Goal: Information Seeking & Learning: Learn about a topic

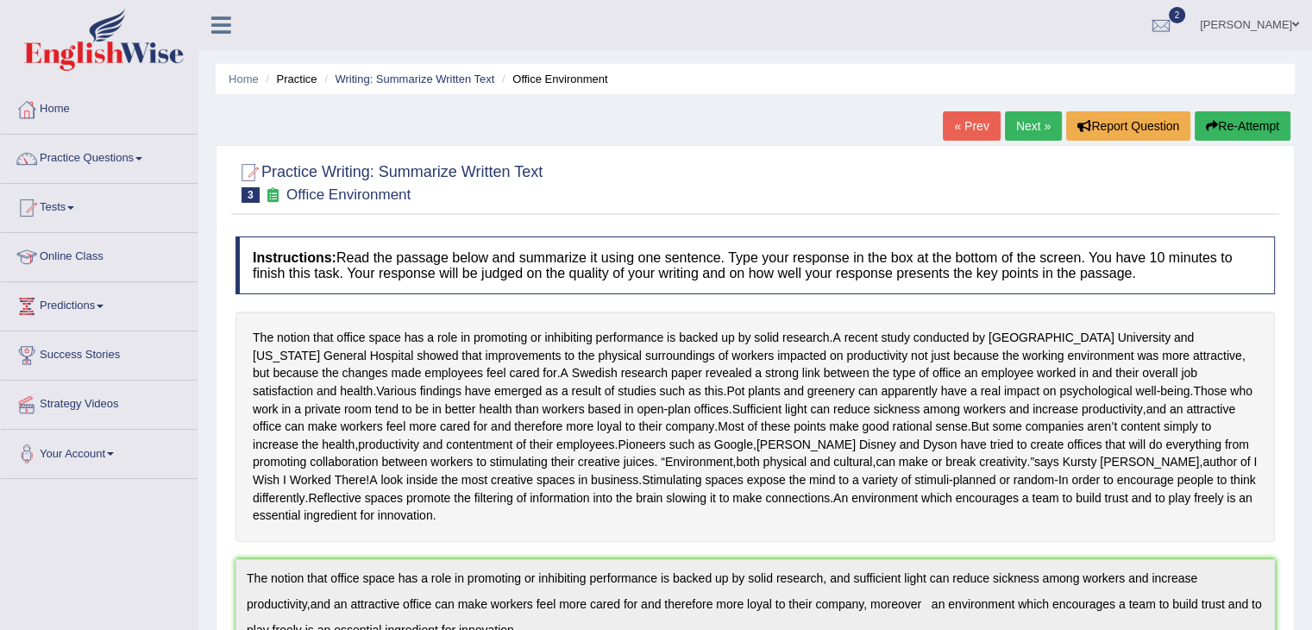
click at [1028, 129] on link "Next »" at bounding box center [1033, 125] width 57 height 29
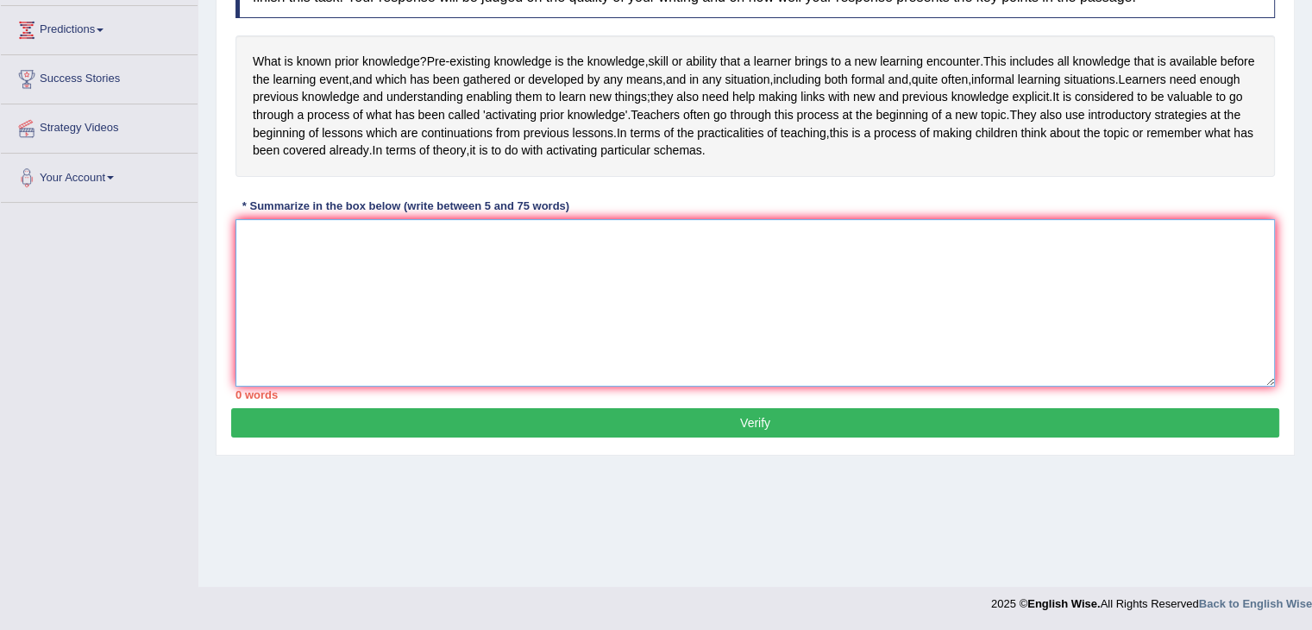
scroll to position [276, 0]
click at [356, 304] on textarea at bounding box center [754, 302] width 1039 height 167
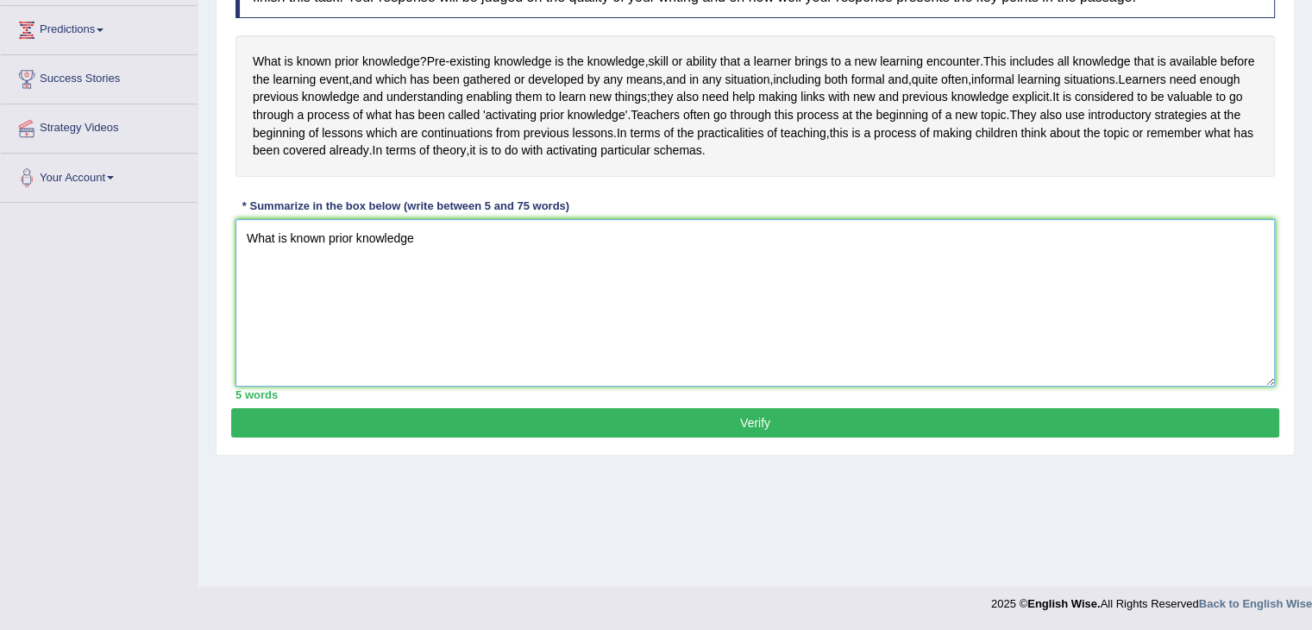
click at [457, 258] on textarea "What is known prior knowledge" at bounding box center [754, 302] width 1039 height 167
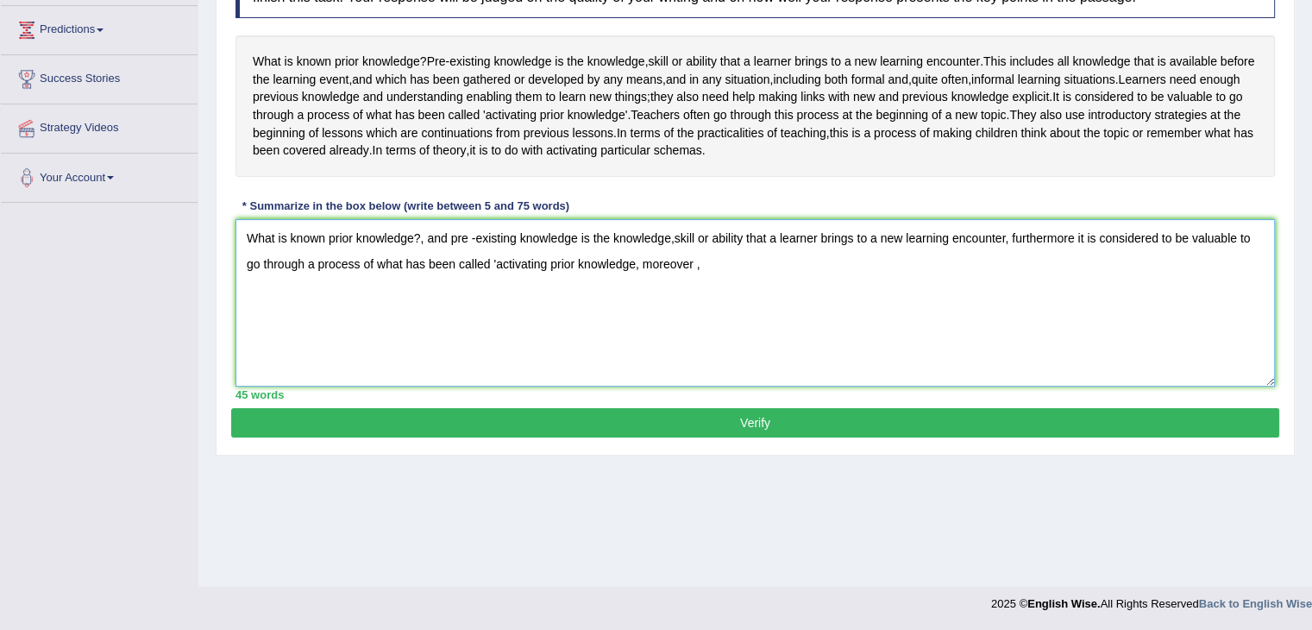
click at [1070, 249] on textarea "What is known prior knowledge?, and pre -existing knowledge is the knowledge,sk…" at bounding box center [754, 302] width 1039 height 167
click at [1076, 254] on textarea "What is known prior knowledge?, and pre -existing knowledge is the knowledge,sk…" at bounding box center [754, 302] width 1039 height 167
click at [1076, 256] on textarea "What is known prior knowledge?, and pre -existing knowledge is the knowledge,sk…" at bounding box center [754, 302] width 1039 height 167
click at [1074, 253] on textarea "What is known prior knowledge?, and pre -existing knowledge is the knowledge,sk…" at bounding box center [754, 302] width 1039 height 167
click at [693, 283] on textarea "What is known prior knowledge?, and pre -existing knowledge is the knowledge,sk…" at bounding box center [754, 302] width 1039 height 167
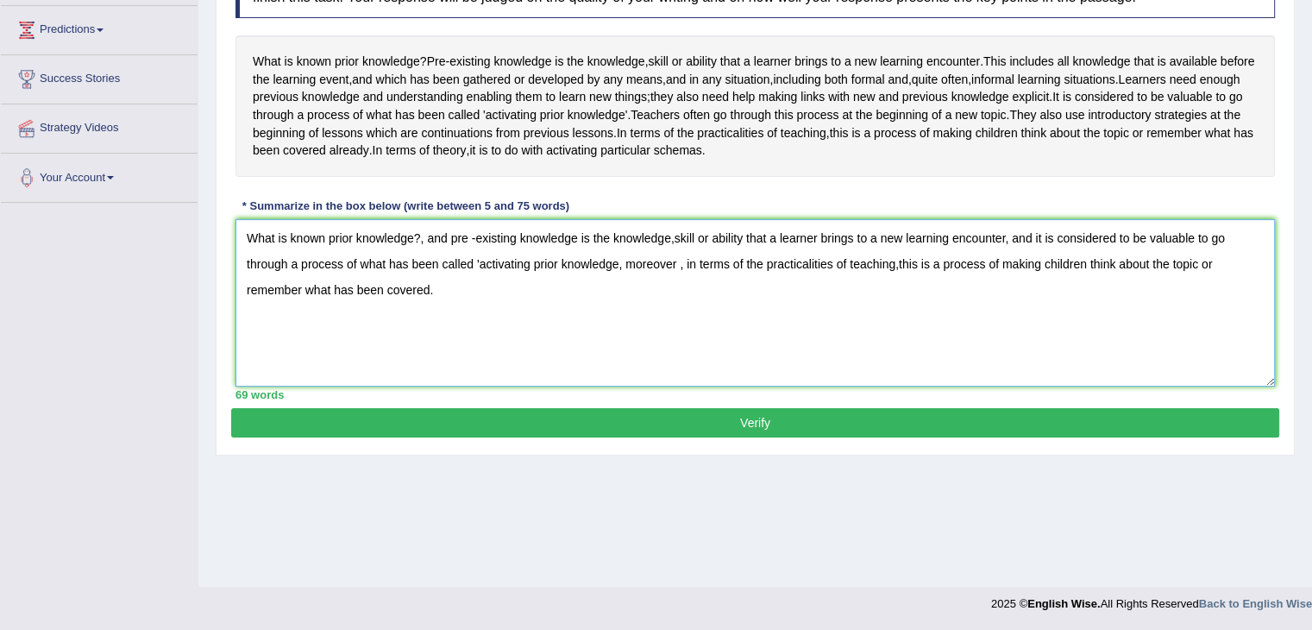
type textarea "What is known prior knowledge?, and pre -existing knowledge is the knowledge,sk…"
click at [519, 436] on button "Verify" at bounding box center [755, 422] width 1048 height 29
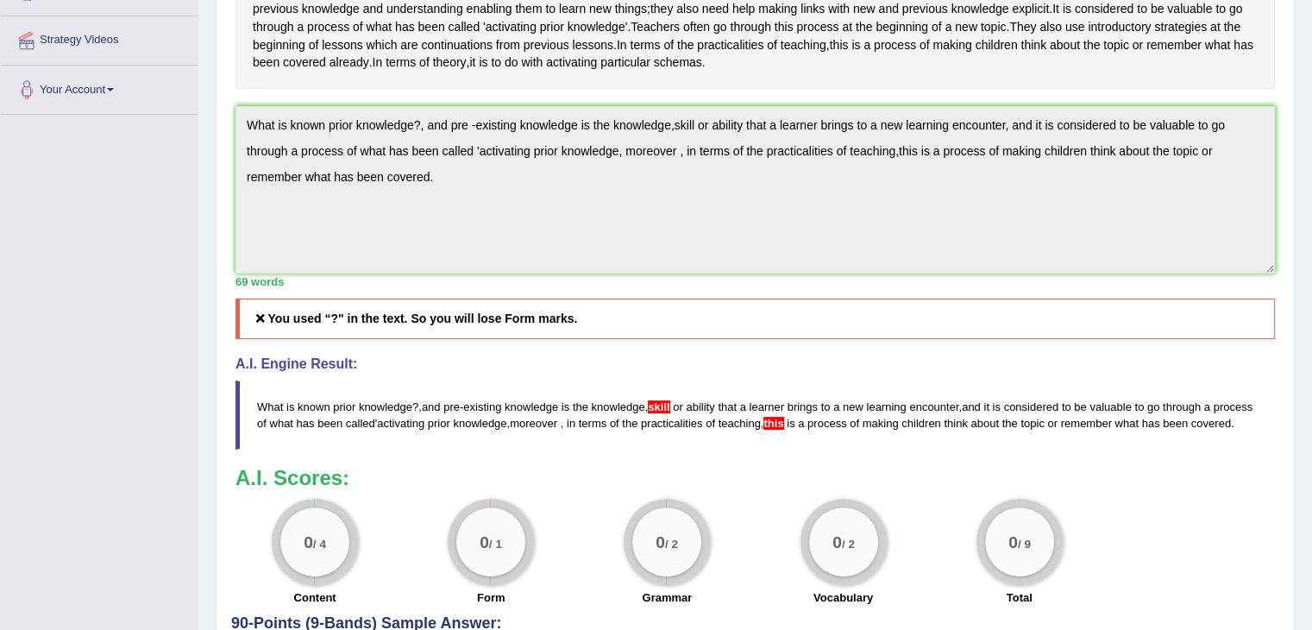
scroll to position [362, 0]
click at [260, 415] on span "What" at bounding box center [270, 408] width 26 height 13
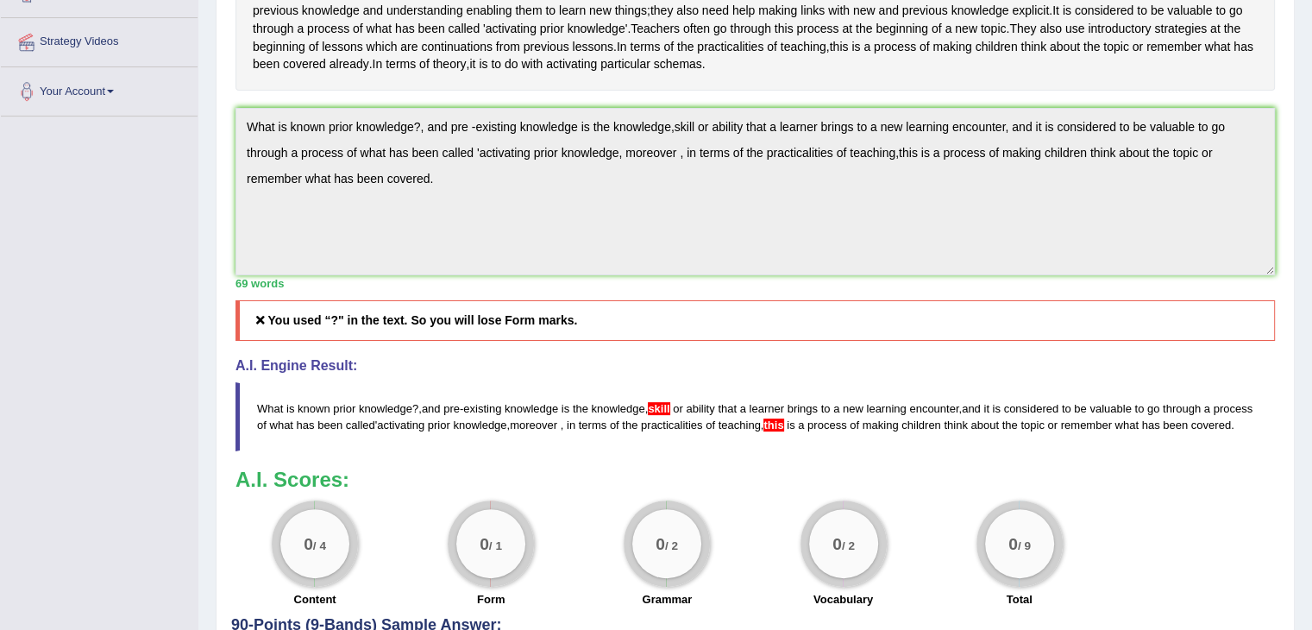
click at [259, 415] on span "What" at bounding box center [270, 408] width 26 height 13
click at [260, 415] on span "What" at bounding box center [270, 408] width 26 height 13
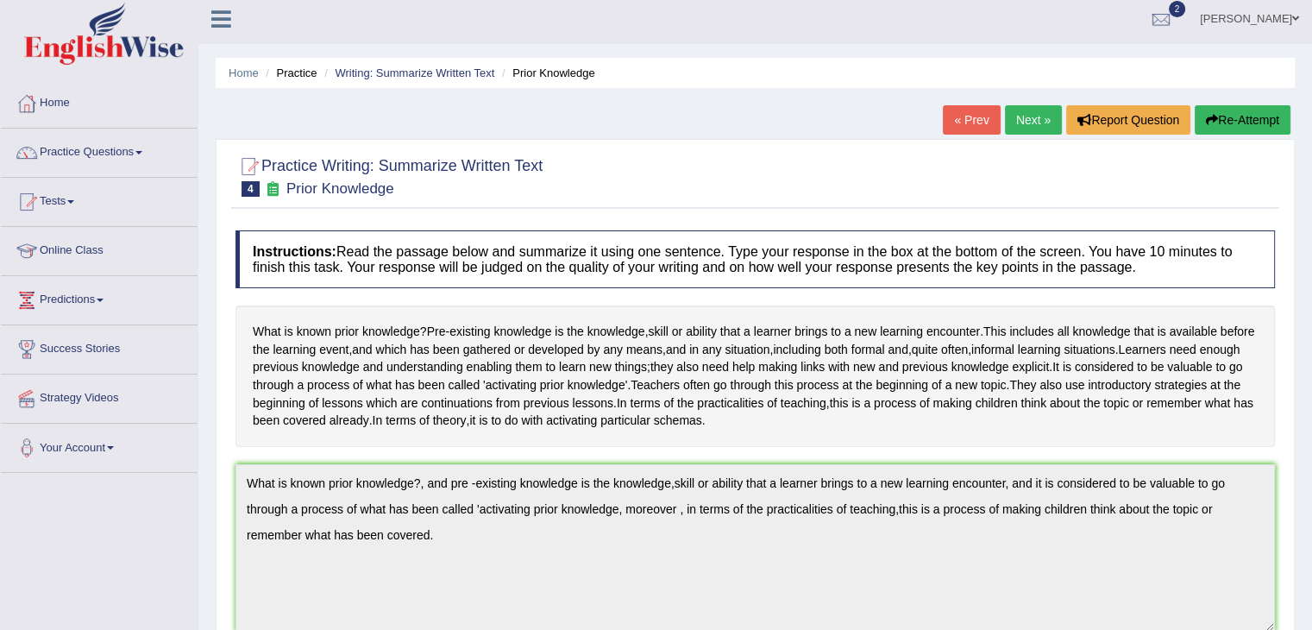
scroll to position [0, 0]
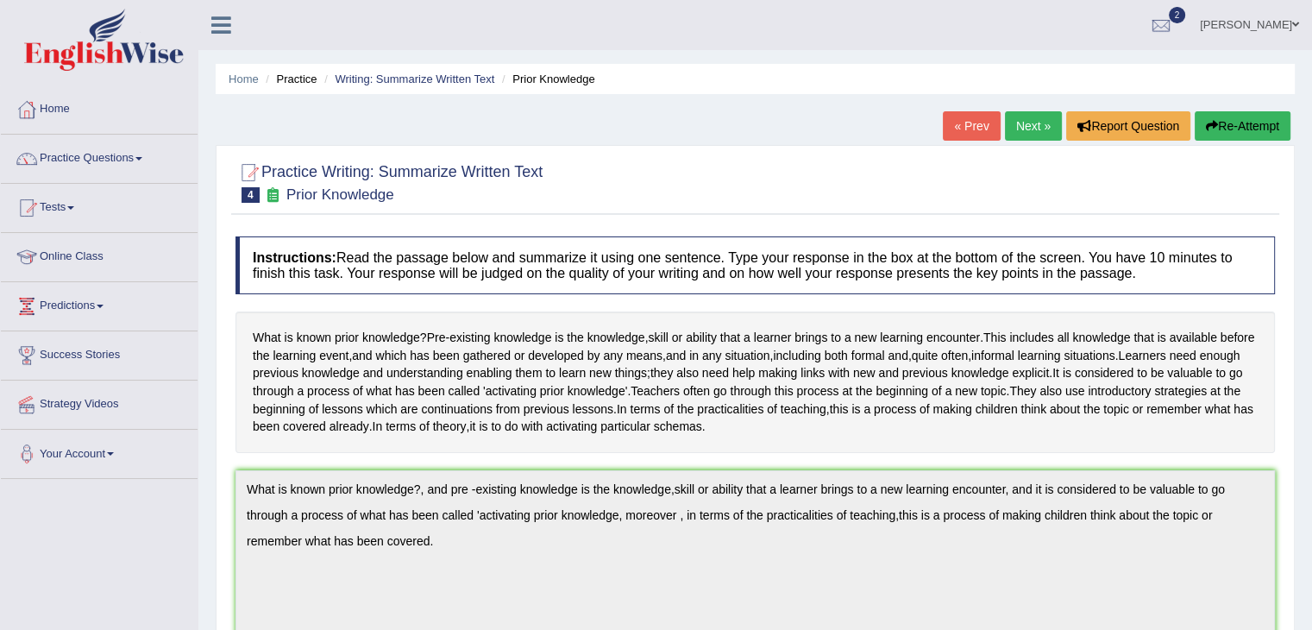
click at [1025, 126] on link "Next »" at bounding box center [1033, 125] width 57 height 29
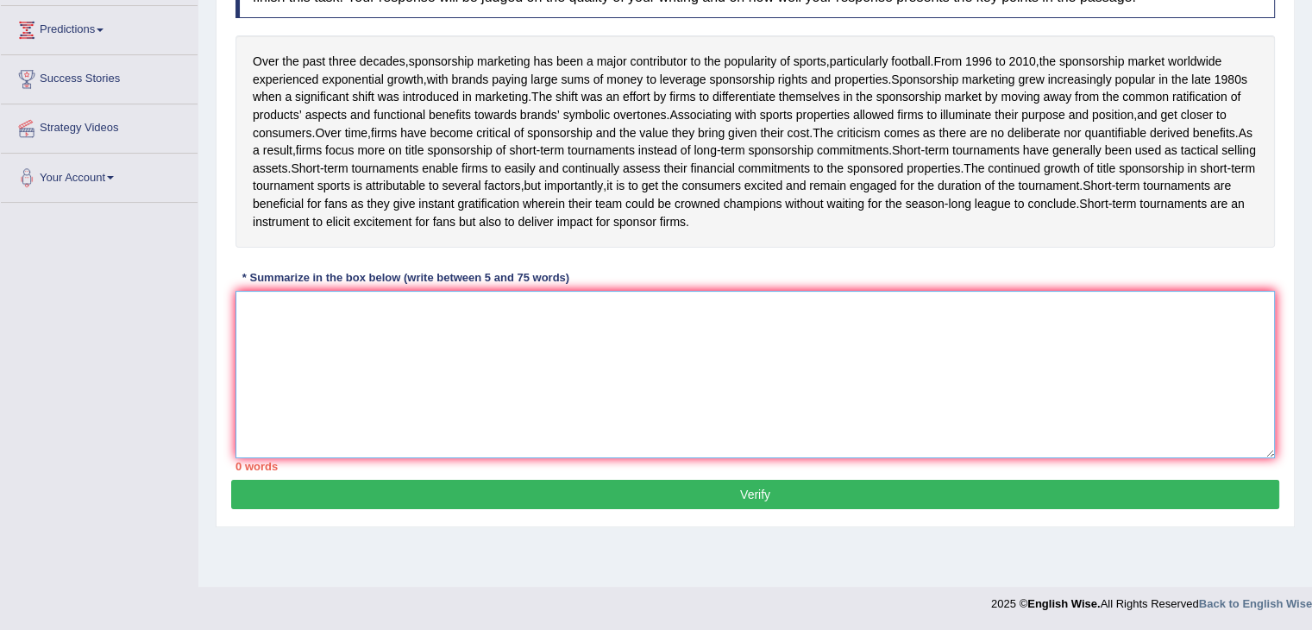
click at [289, 325] on textarea at bounding box center [754, 374] width 1039 height 167
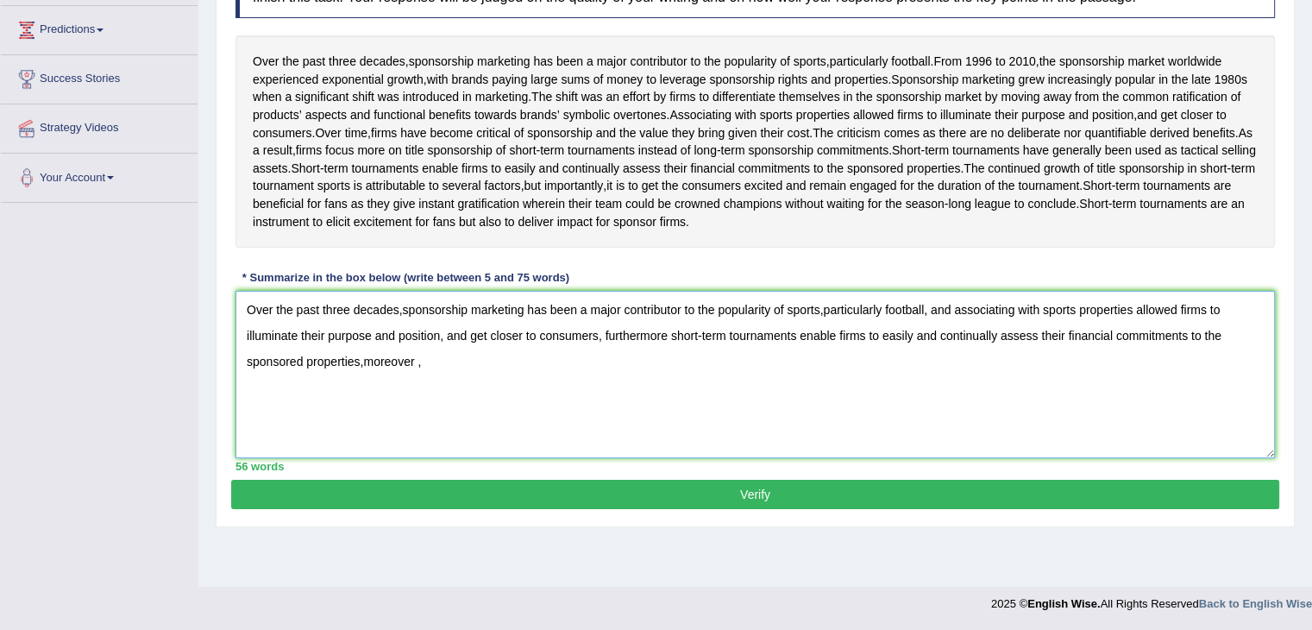
click at [366, 357] on textarea "Over the past three decades,sponsorship marketing has been a major contributor …" at bounding box center [754, 374] width 1039 height 167
click at [445, 363] on textarea "Over the past three decades,sponsorship marketing has been a major contributor …" at bounding box center [754, 374] width 1039 height 167
type textarea "Over the past three decades,sponsorship marketing has been a major contributor …"
click at [524, 494] on button "Verify" at bounding box center [755, 494] width 1048 height 29
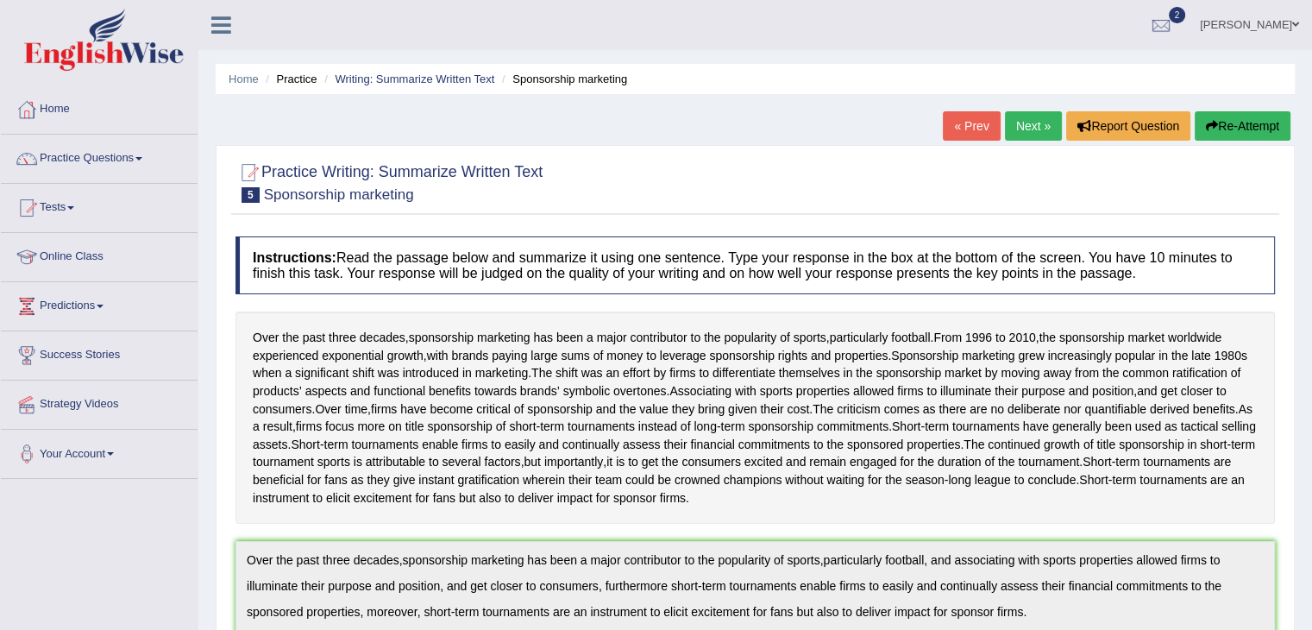
click at [1010, 125] on link "Next »" at bounding box center [1033, 125] width 57 height 29
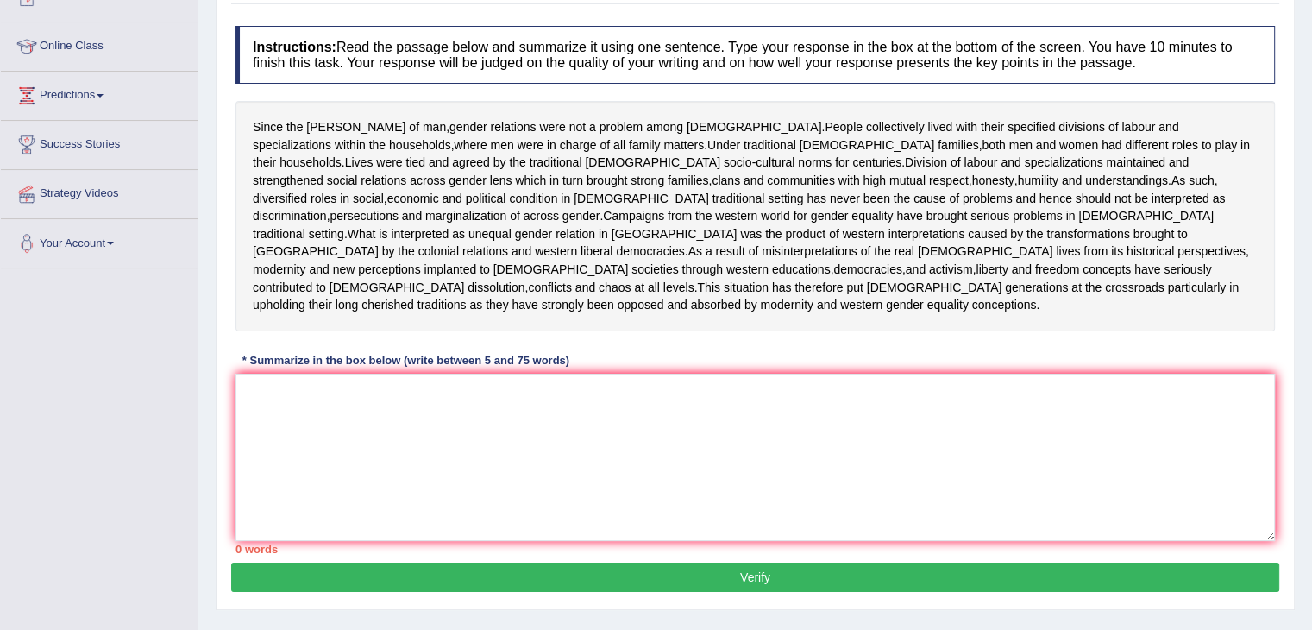
scroll to position [259, 0]
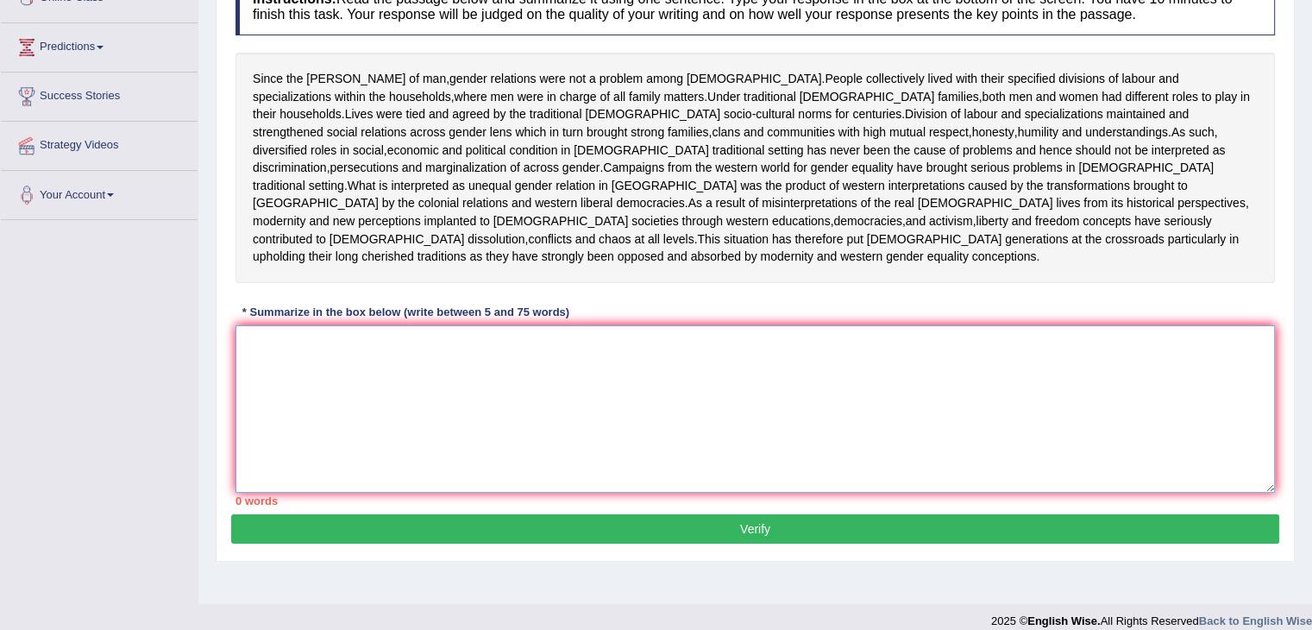
click at [314, 360] on textarea at bounding box center [754, 408] width 1039 height 167
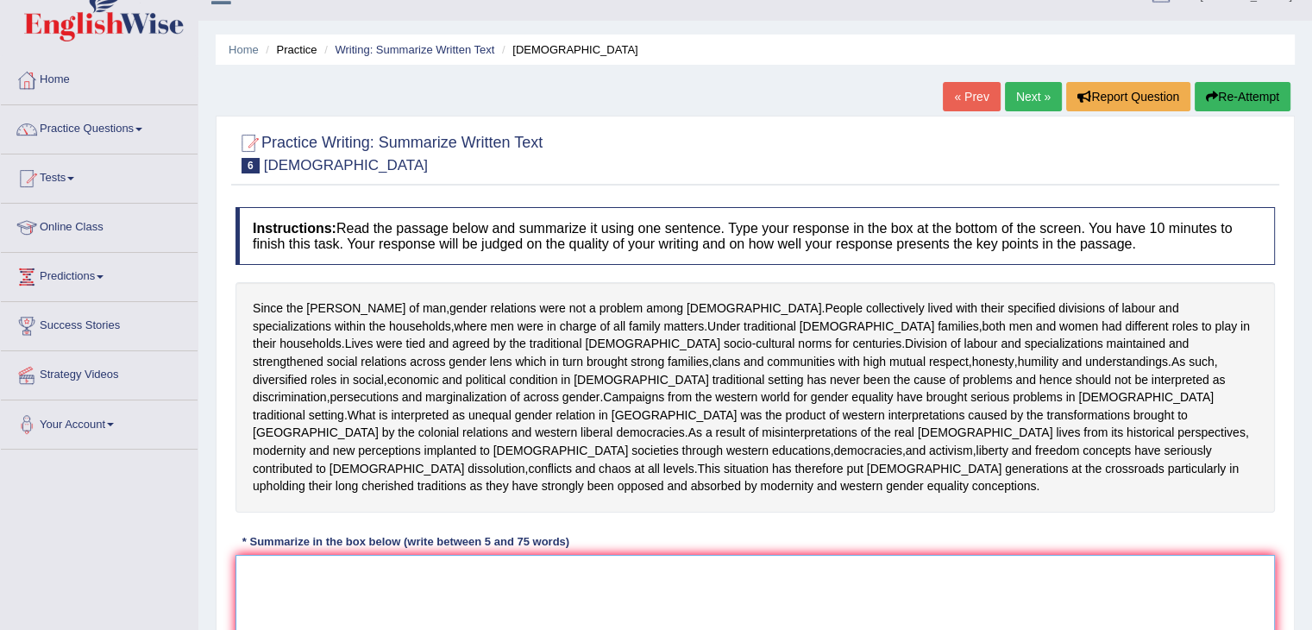
scroll to position [0, 0]
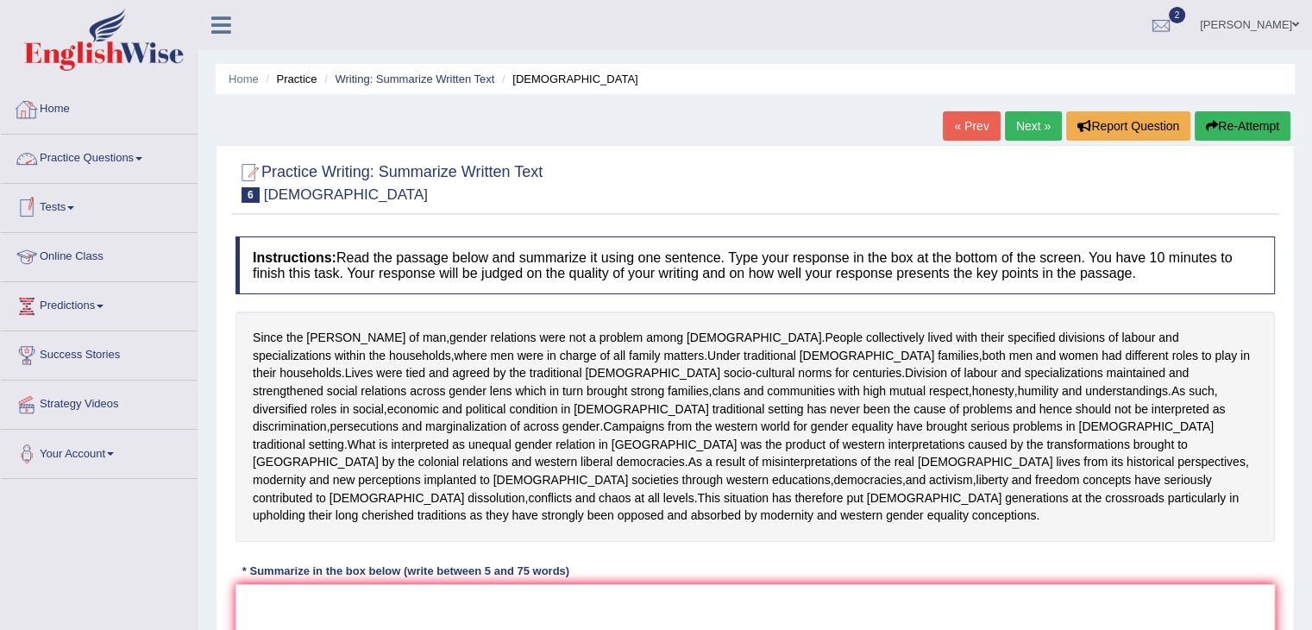
click at [60, 155] on link "Practice Questions" at bounding box center [99, 156] width 197 height 43
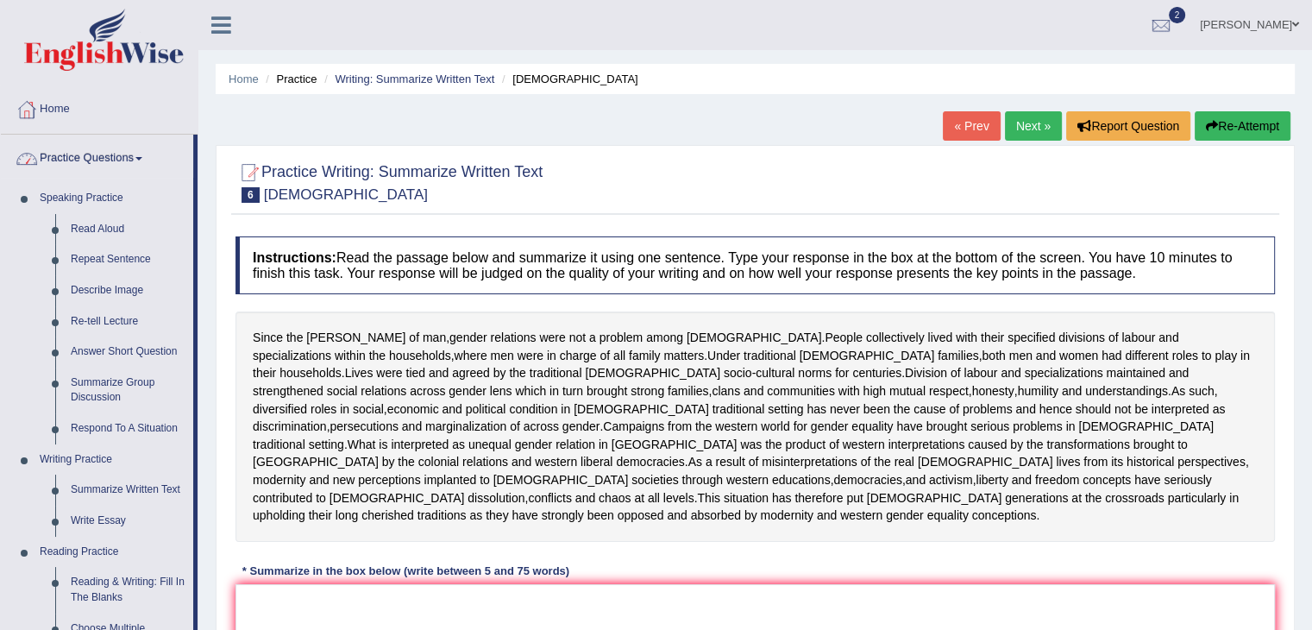
click at [60, 110] on link "Home" at bounding box center [99, 106] width 197 height 43
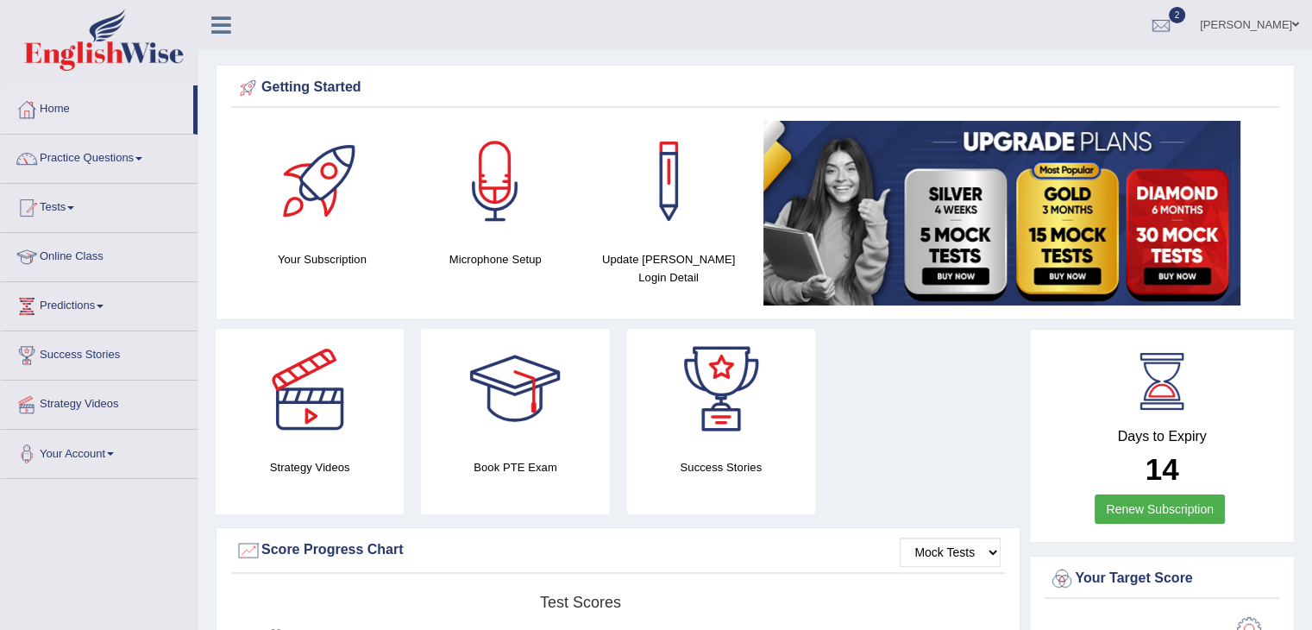
click at [78, 153] on link "Practice Questions" at bounding box center [99, 156] width 197 height 43
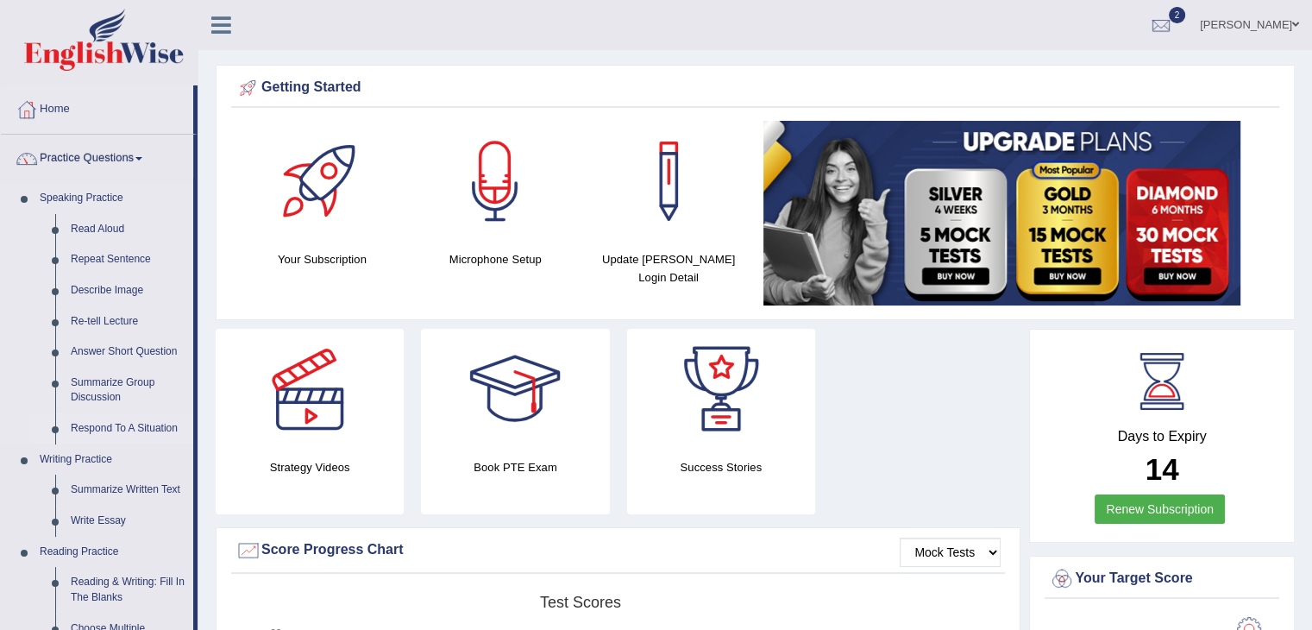
scroll to position [259, 0]
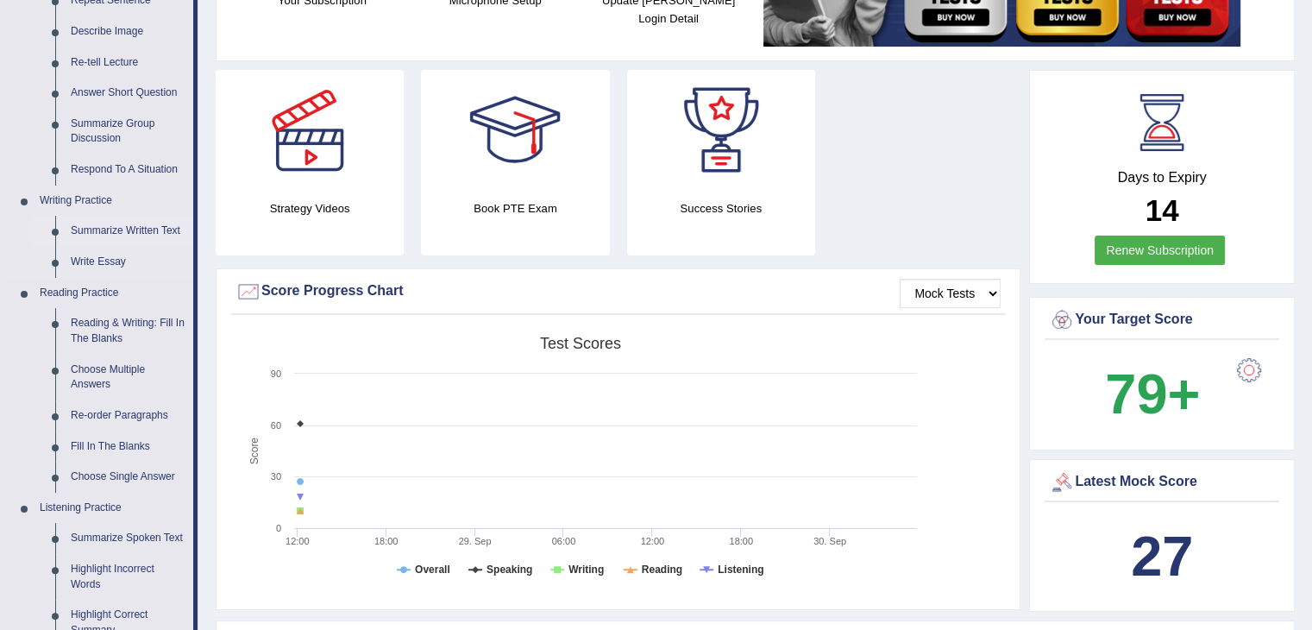
click at [92, 235] on link "Summarize Written Text" at bounding box center [128, 231] width 130 height 31
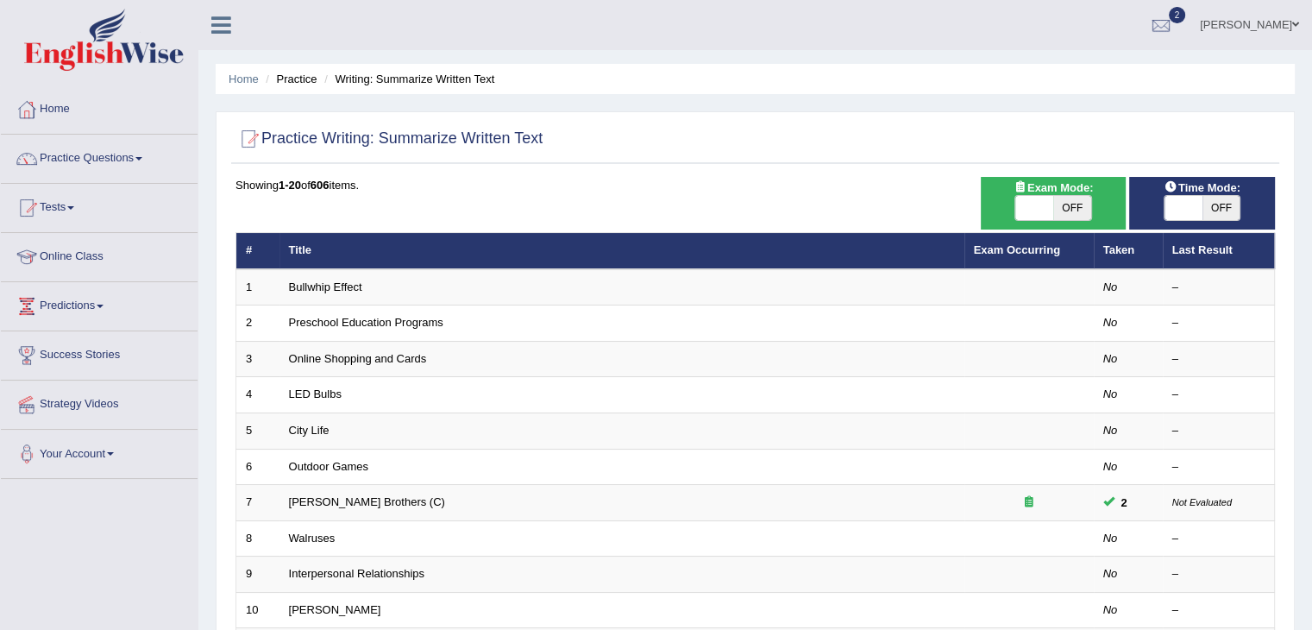
drag, startPoint x: 1035, startPoint y: 210, endPoint x: 1025, endPoint y: 217, distance: 12.9
click at [1033, 211] on span at bounding box center [1034, 208] width 38 height 24
checkbox input "true"
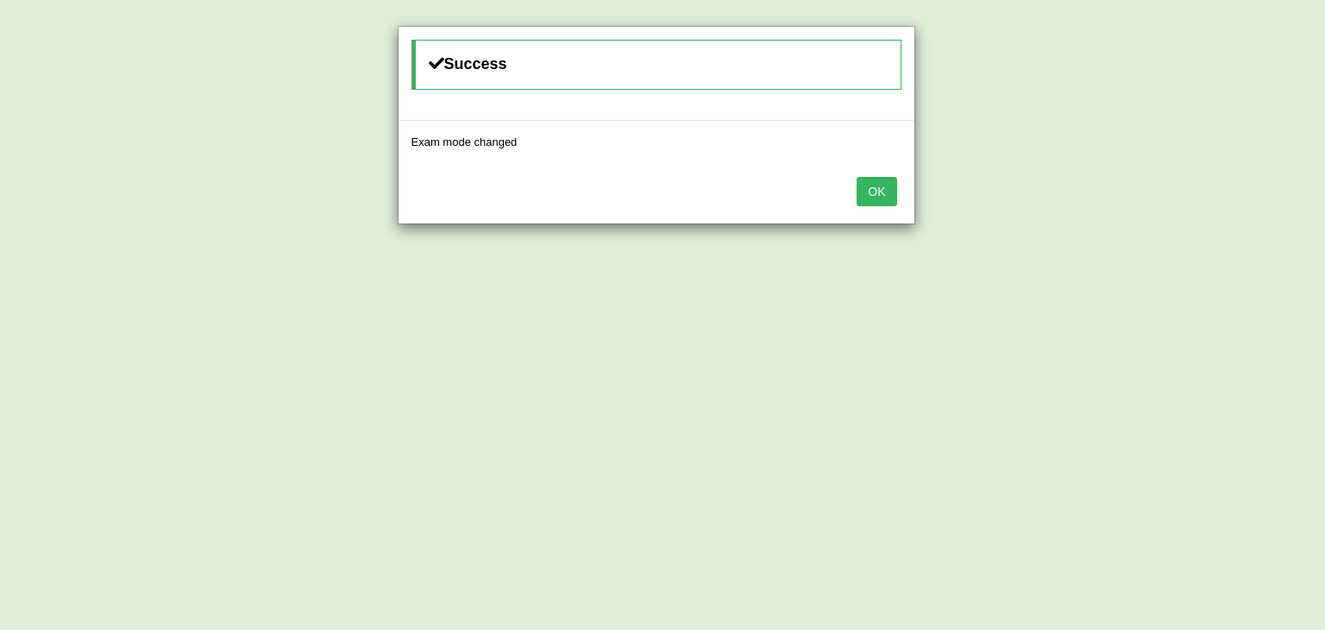
click at [862, 198] on button "OK" at bounding box center [877, 191] width 40 height 29
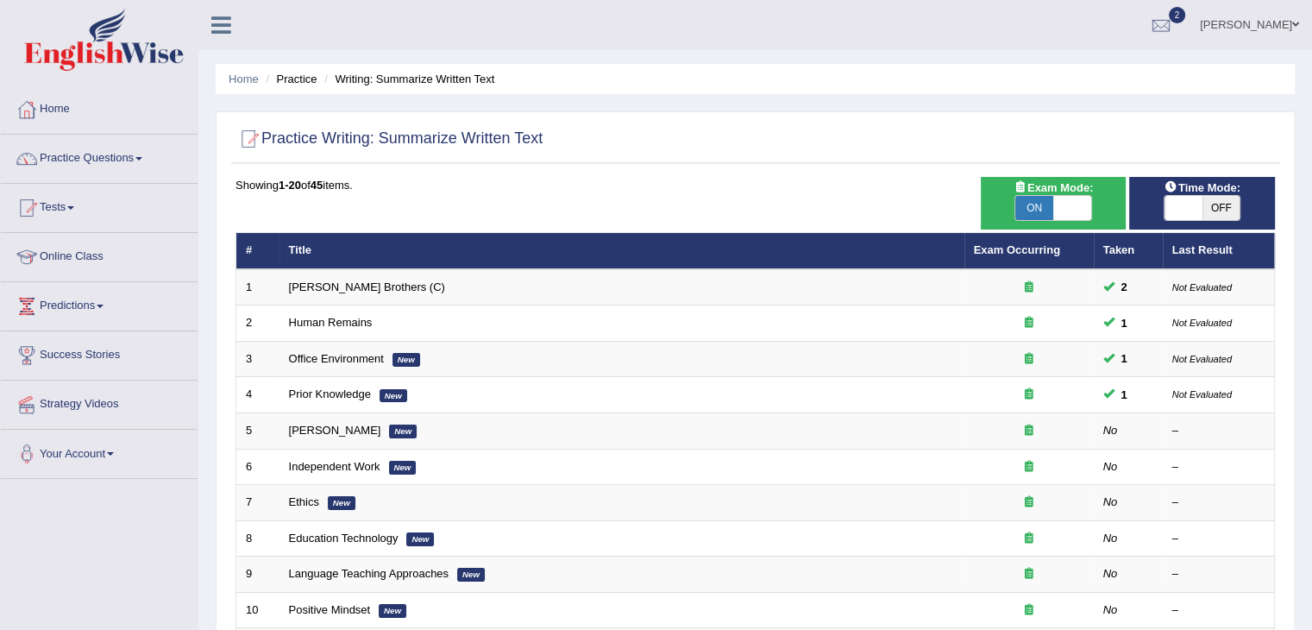
click at [1179, 215] on span at bounding box center [1183, 208] width 38 height 24
checkbox input "true"
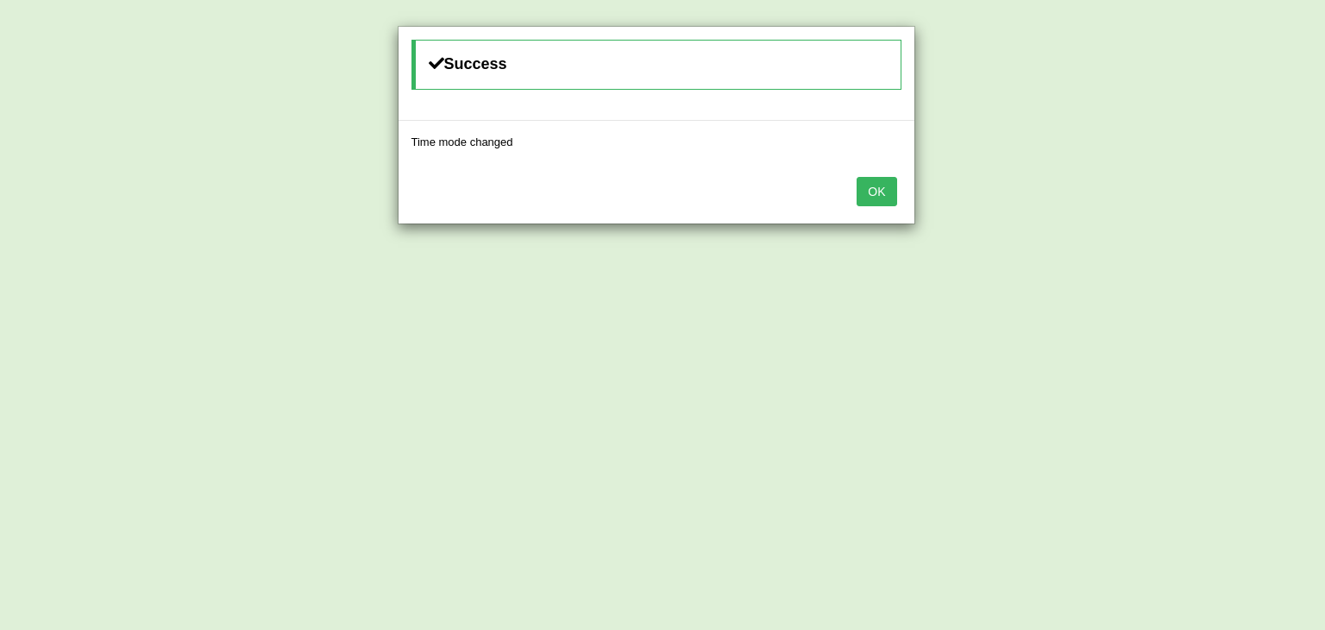
click at [884, 201] on button "OK" at bounding box center [877, 191] width 40 height 29
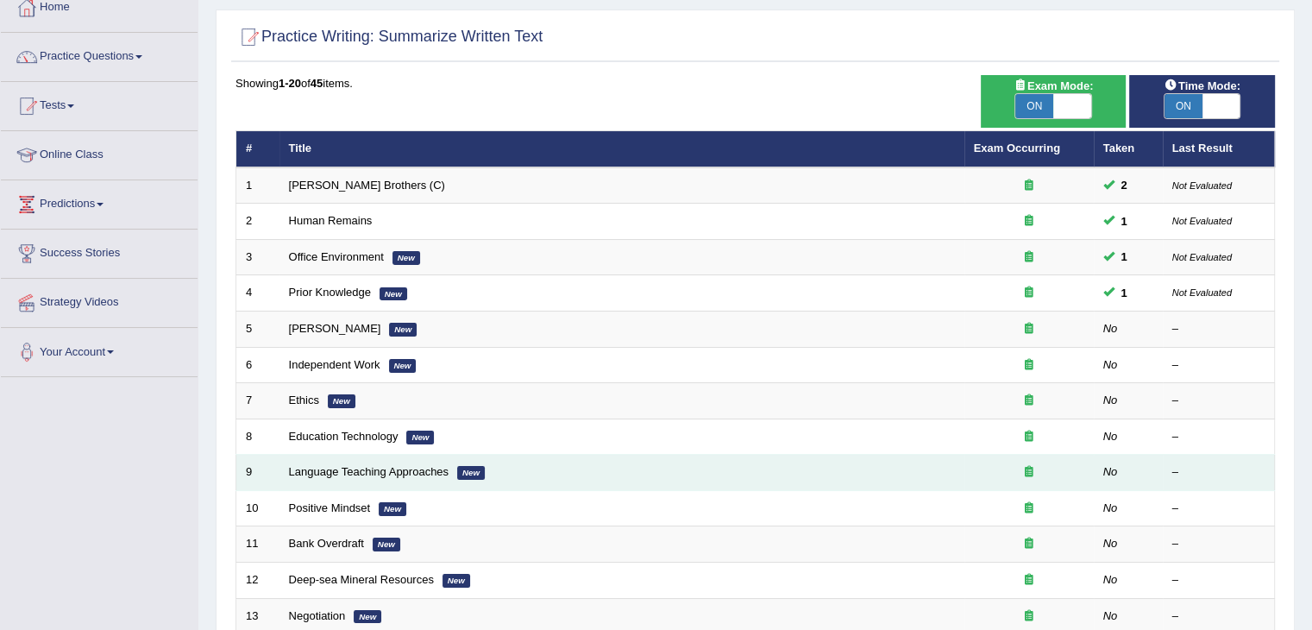
scroll to position [259, 0]
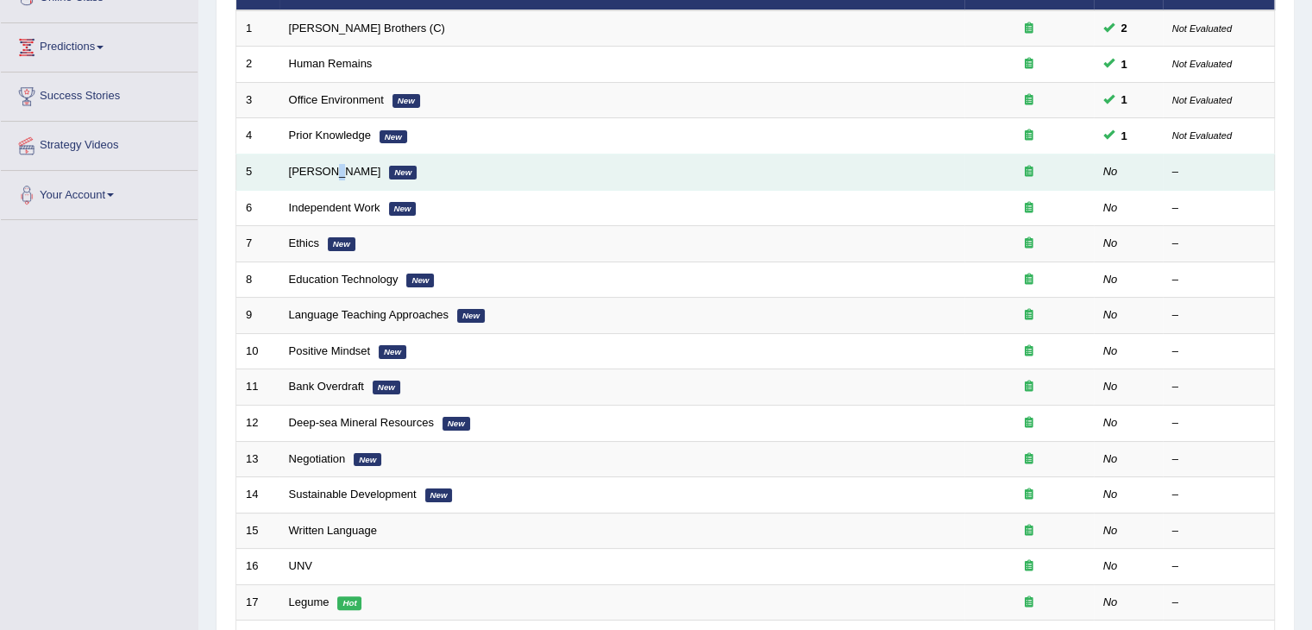
click at [330, 159] on td "Bertrand Russell New" at bounding box center [621, 172] width 685 height 36
click at [308, 173] on link "Bertrand Russell" at bounding box center [335, 171] width 92 height 13
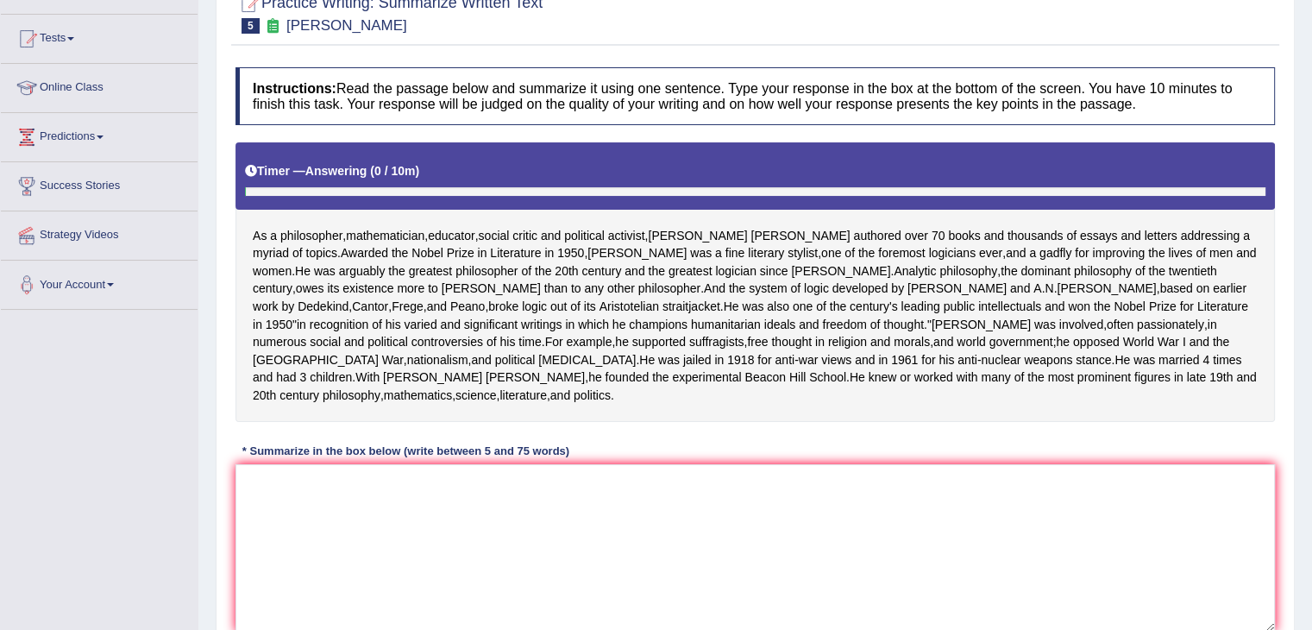
scroll to position [259, 0]
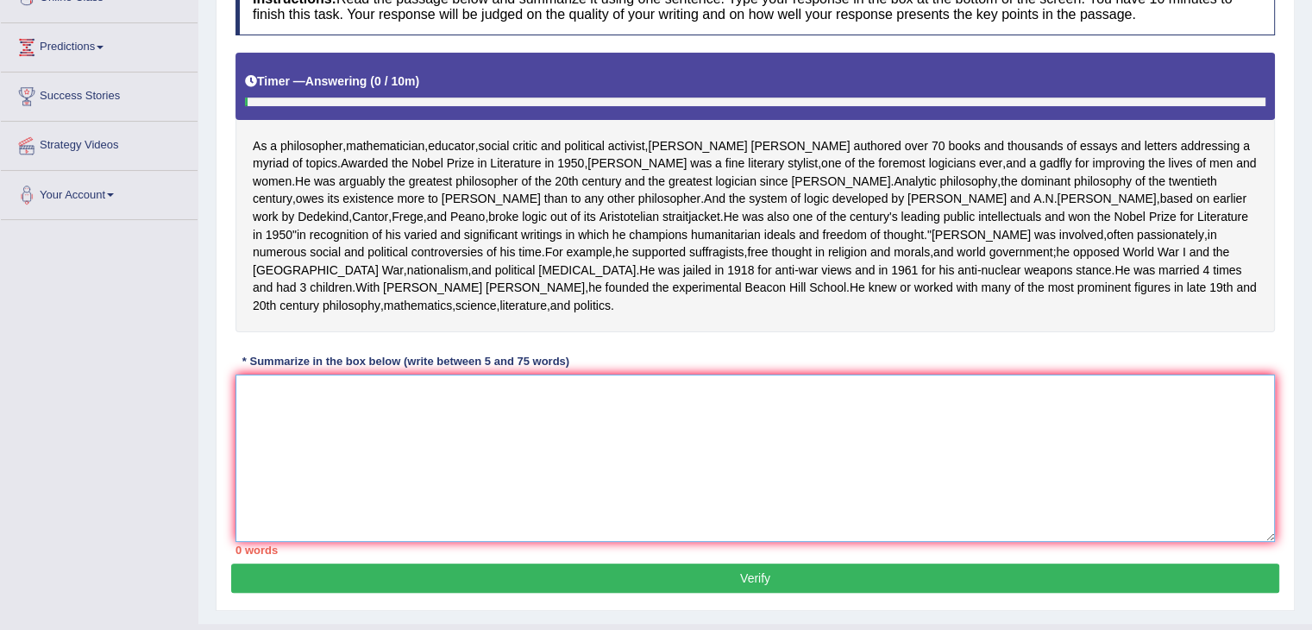
click at [341, 491] on textarea at bounding box center [754, 457] width 1039 height 167
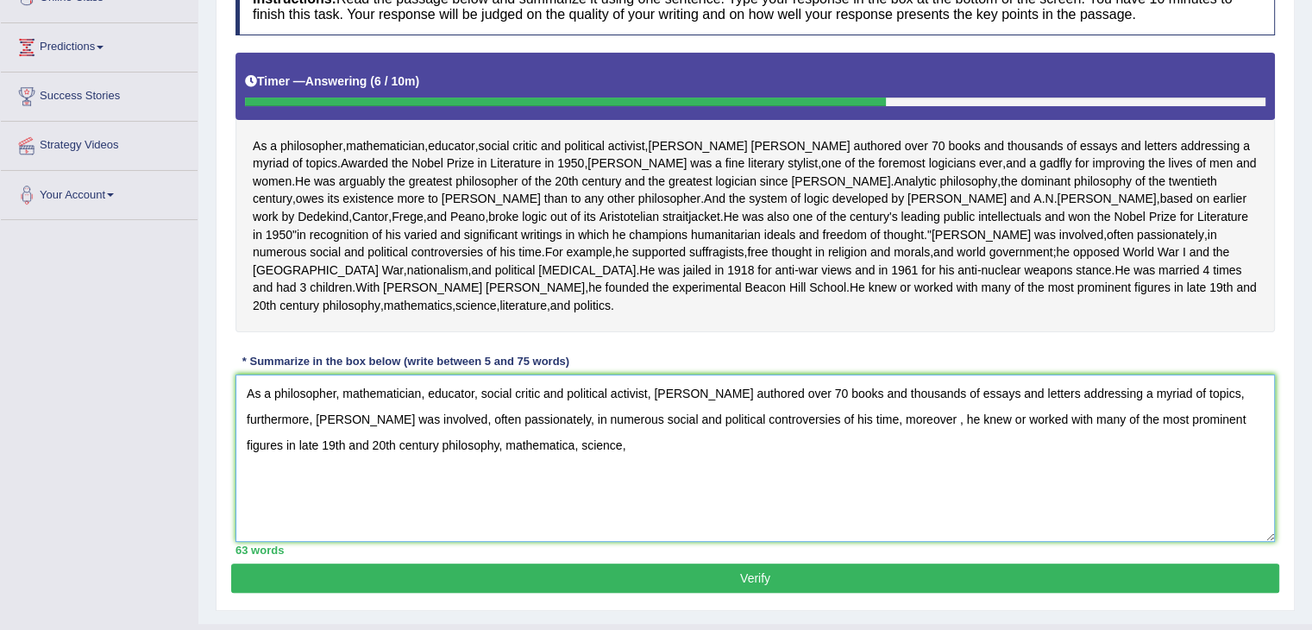
click at [499, 498] on textarea "As a philosopher, mathematician, educator, social critic and political activist…" at bounding box center [754, 457] width 1039 height 167
click at [568, 498] on textarea "As a philosopher, mathematician, educator, social critic and political activist…" at bounding box center [754, 457] width 1039 height 167
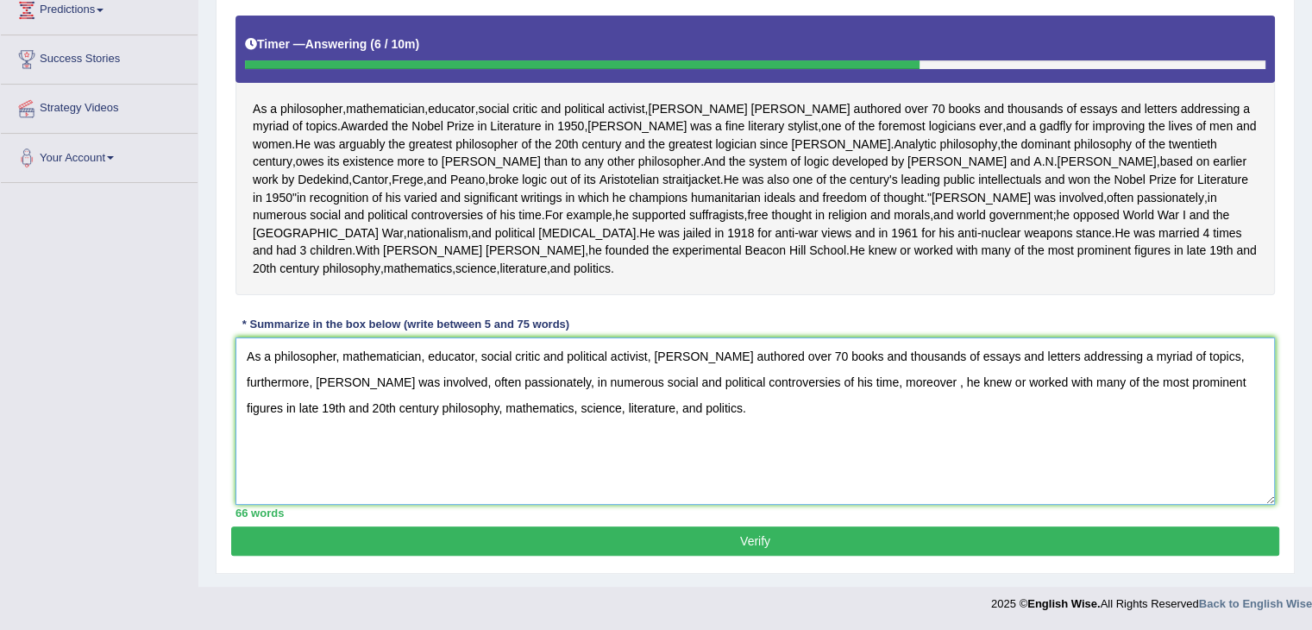
scroll to position [347, 0]
type textarea "As a philosopher, mathematician, educator, social critic and political activist…"
click at [577, 534] on button "Verify" at bounding box center [755, 540] width 1048 height 29
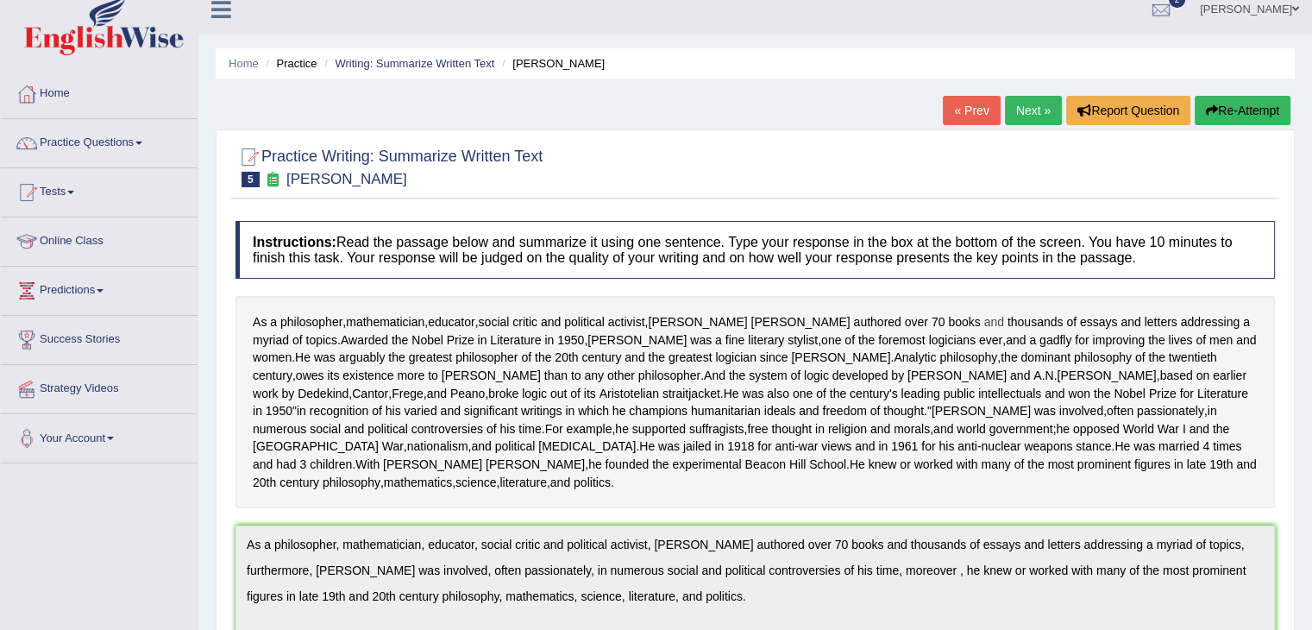
scroll to position [0, 0]
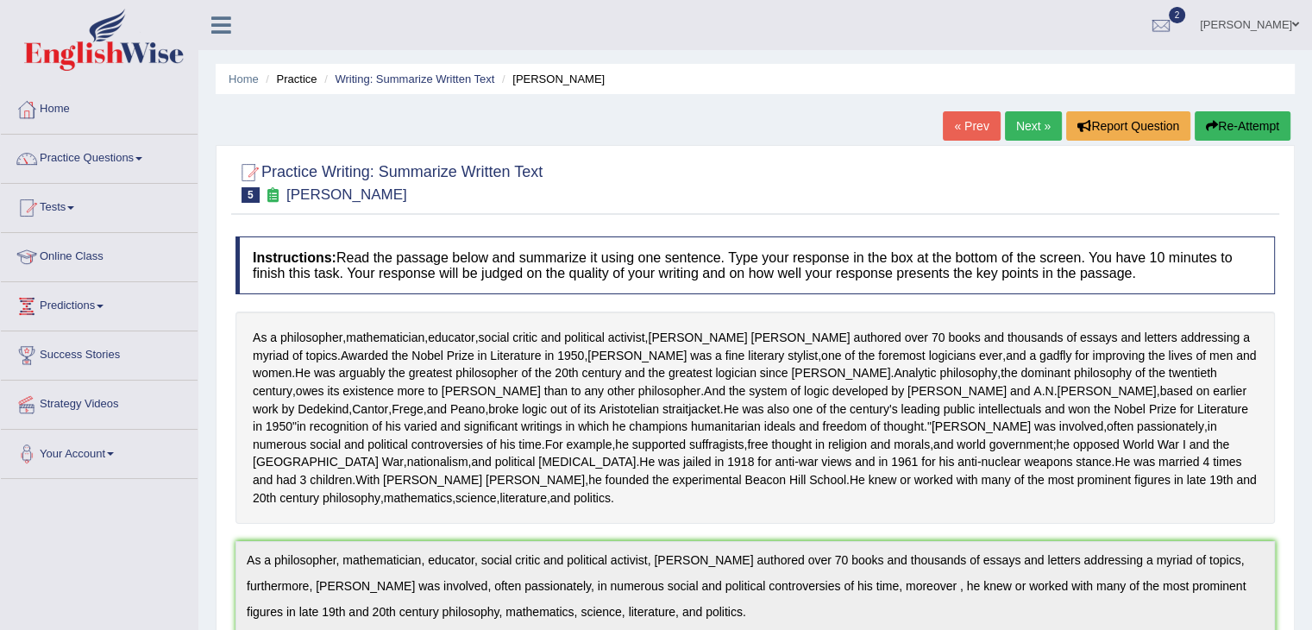
click at [1014, 129] on link "Next »" at bounding box center [1033, 125] width 57 height 29
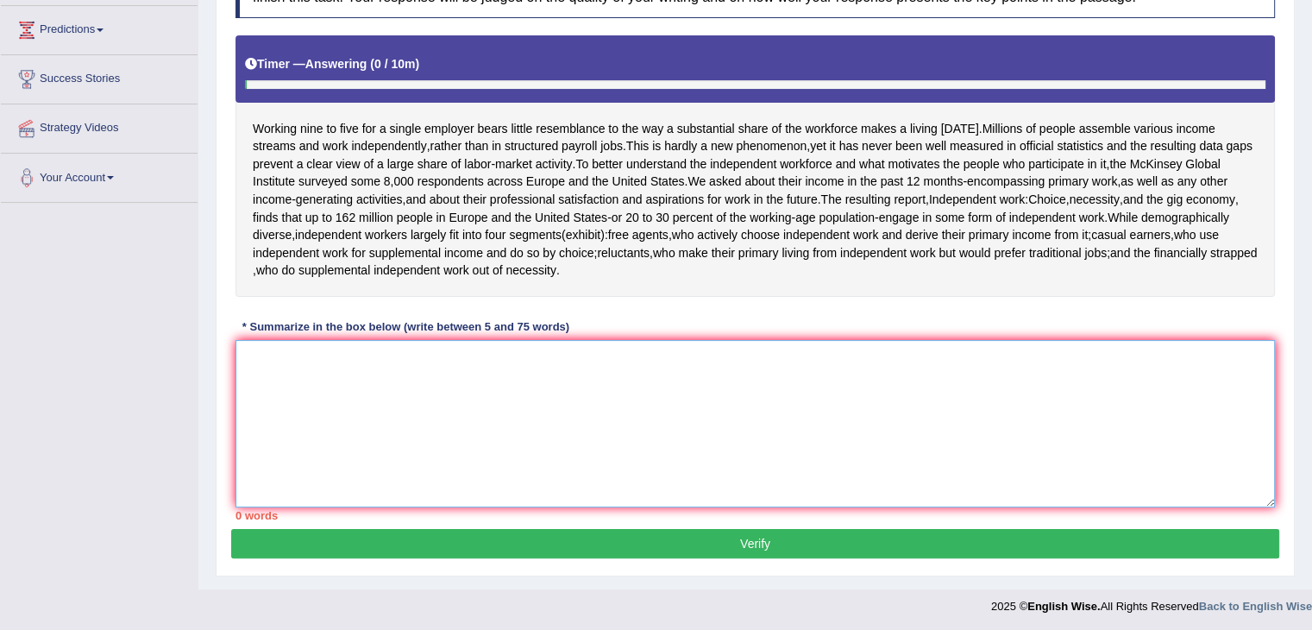
click at [386, 380] on textarea at bounding box center [754, 423] width 1039 height 167
type textarea "W"
click at [320, 367] on textarea "W" at bounding box center [754, 423] width 1039 height 167
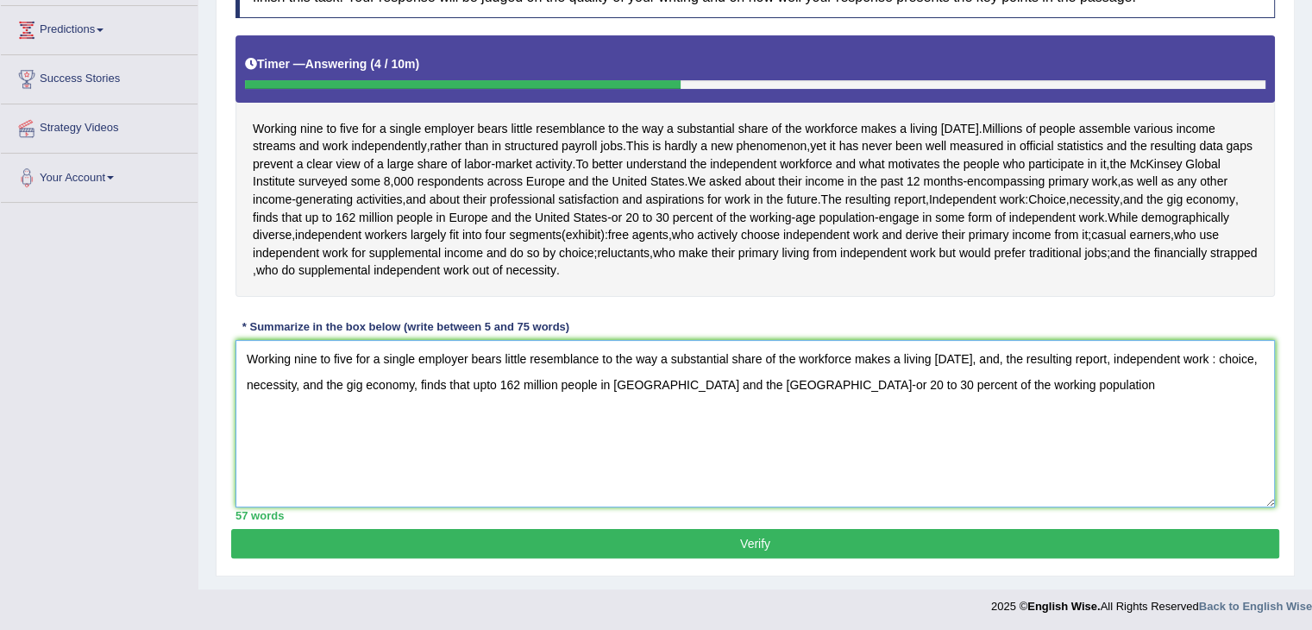
click at [957, 381] on textarea "Working nine to five for a single employer bears little resemblance to the way …" at bounding box center [754, 423] width 1039 height 167
click at [1009, 435] on textarea "Working nine to five for a single employer bears little resemblance to the way …" at bounding box center [754, 423] width 1039 height 167
click at [961, 384] on textarea "Working nine to five for a single employer bears little resemblance to the way …" at bounding box center [754, 423] width 1039 height 167
click at [958, 382] on textarea "Working nine to five for a single employer bears little resemblance to the way …" at bounding box center [754, 423] width 1039 height 167
click at [960, 381] on textarea "Working nine to five for a single employer bears little resemblance to the way …" at bounding box center [754, 423] width 1039 height 167
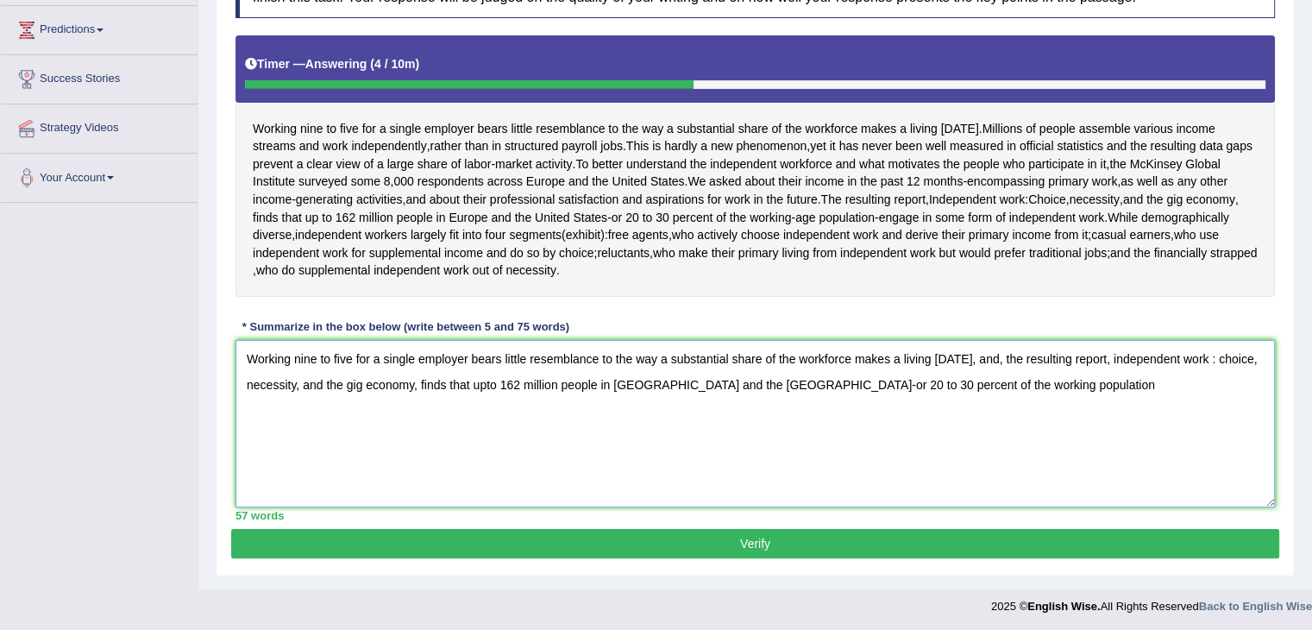
click at [957, 383] on textarea "Working nine to five for a single employer bears little resemblance to the way …" at bounding box center [754, 423] width 1039 height 167
click at [955, 381] on textarea "Working nine to five for a single employer bears little resemblance to the way …" at bounding box center [754, 423] width 1039 height 167
click at [1051, 379] on textarea "Working nine to five for a single employer bears little resemblance to the way …" at bounding box center [754, 423] width 1039 height 167
drag, startPoint x: 1230, startPoint y: 386, endPoint x: 1274, endPoint y: 408, distance: 49.4
click at [1231, 387] on textarea "Working nine to five for a single employer bears little resemblance to the way …" at bounding box center [754, 423] width 1039 height 167
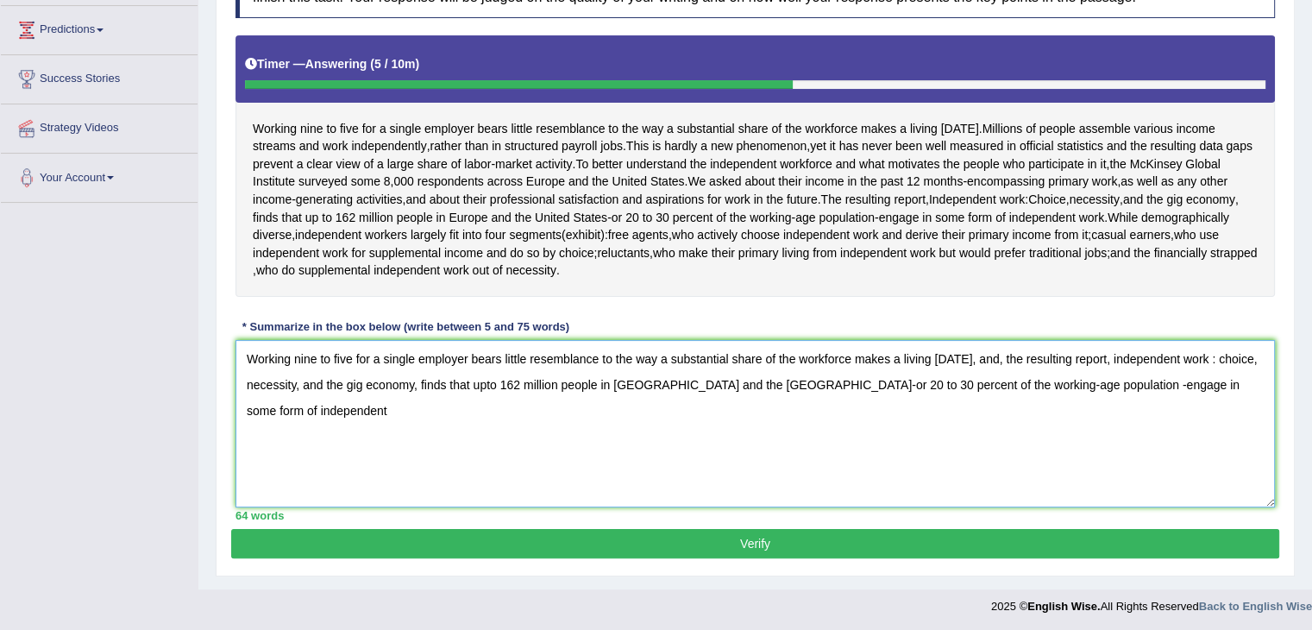
click at [1247, 381] on textarea "Working nine to five for a single employer bears little resemblance to the way …" at bounding box center [754, 423] width 1039 height 167
click at [990, 355] on textarea "Working nine to five for a single employer bears little resemblance to the way …" at bounding box center [754, 423] width 1039 height 167
drag, startPoint x: 366, startPoint y: 415, endPoint x: 386, endPoint y: 424, distance: 22.4
click at [369, 418] on textarea "Working nine to five for a single employer bears little resemblance to the way …" at bounding box center [754, 423] width 1039 height 167
type textarea "Working nine to five for a single employer bears little resemblance to the way …"
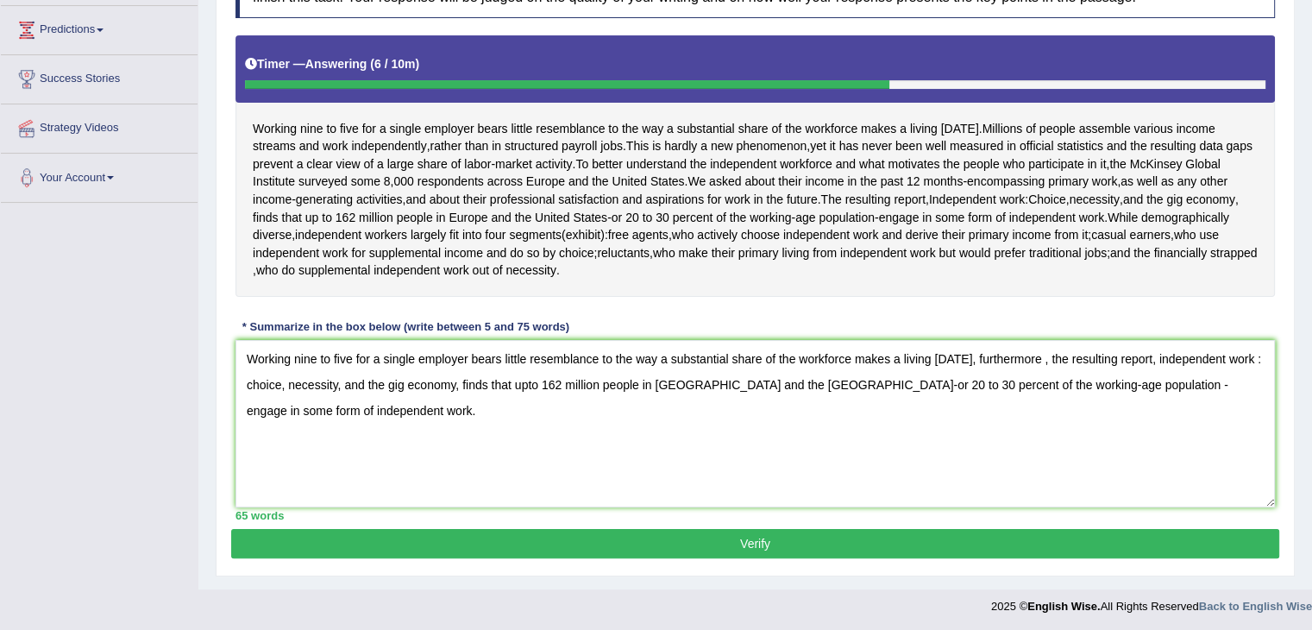
drag, startPoint x: 470, startPoint y: 539, endPoint x: 479, endPoint y: 536, distance: 9.3
click at [470, 540] on button "Verify" at bounding box center [755, 543] width 1048 height 29
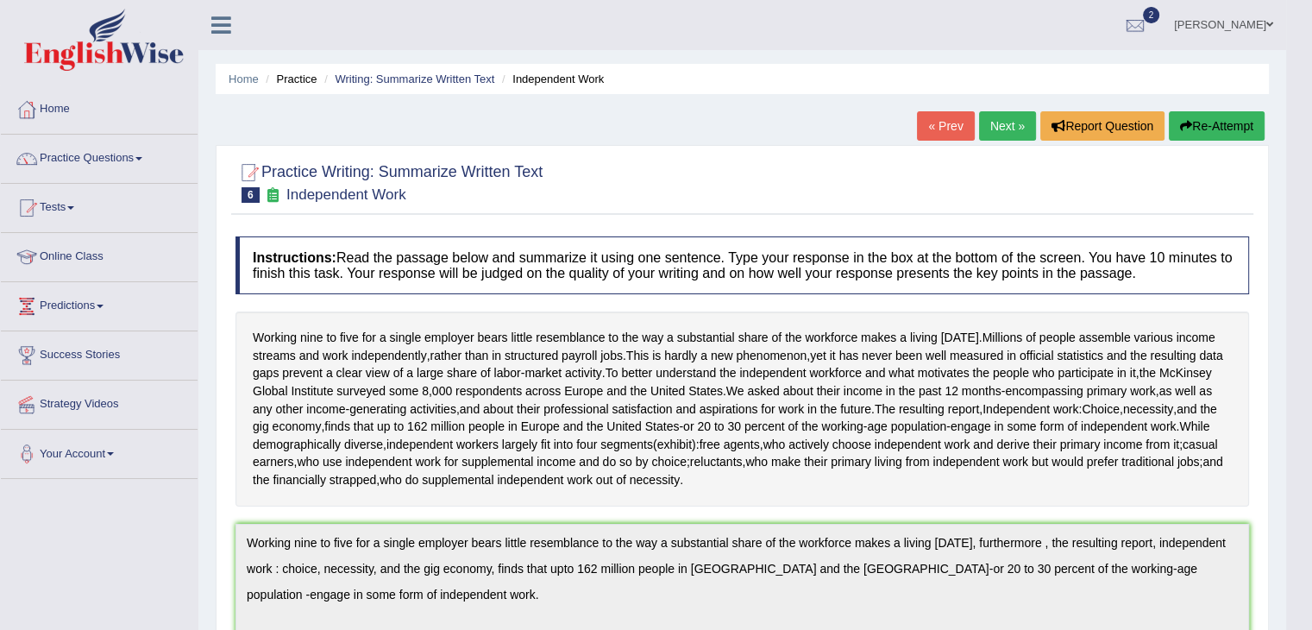
click at [1001, 125] on link "Next »" at bounding box center [1007, 125] width 57 height 29
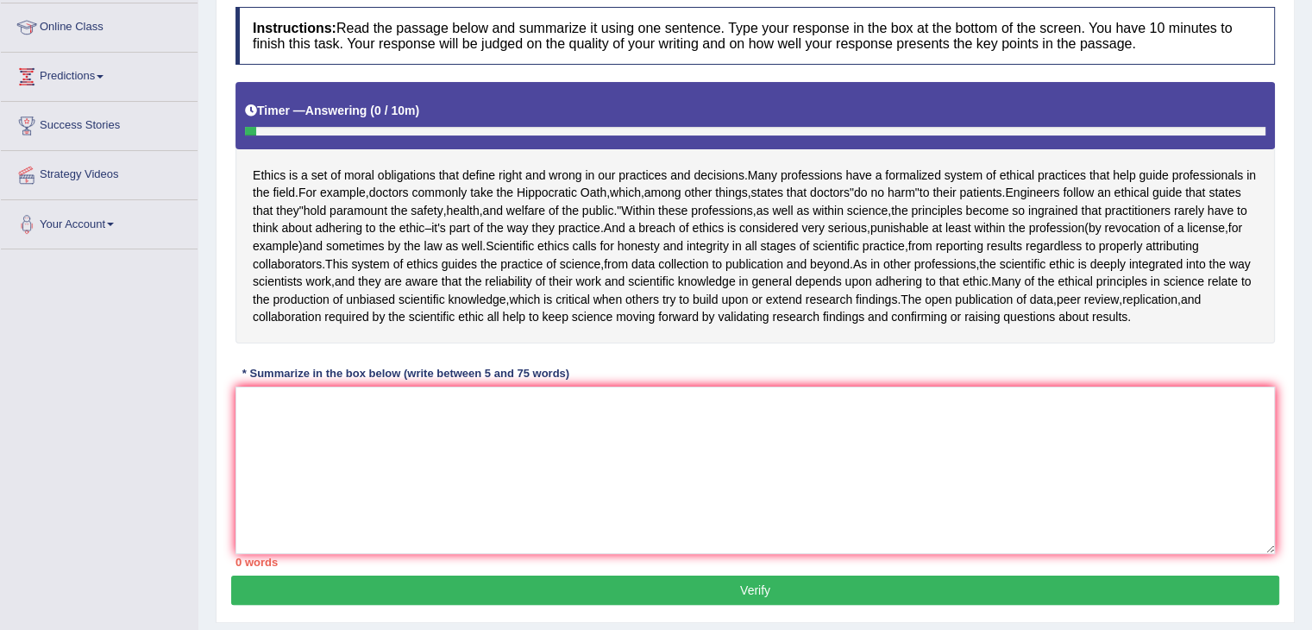
scroll to position [259, 0]
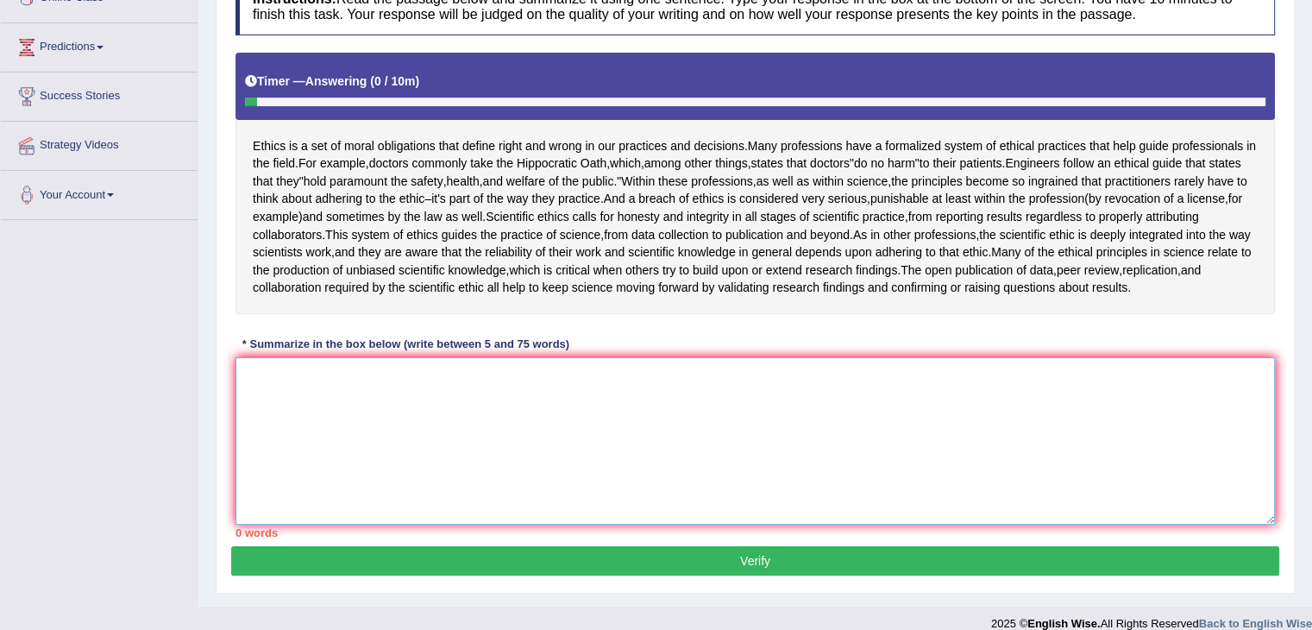
click at [380, 411] on textarea at bounding box center [754, 440] width 1039 height 167
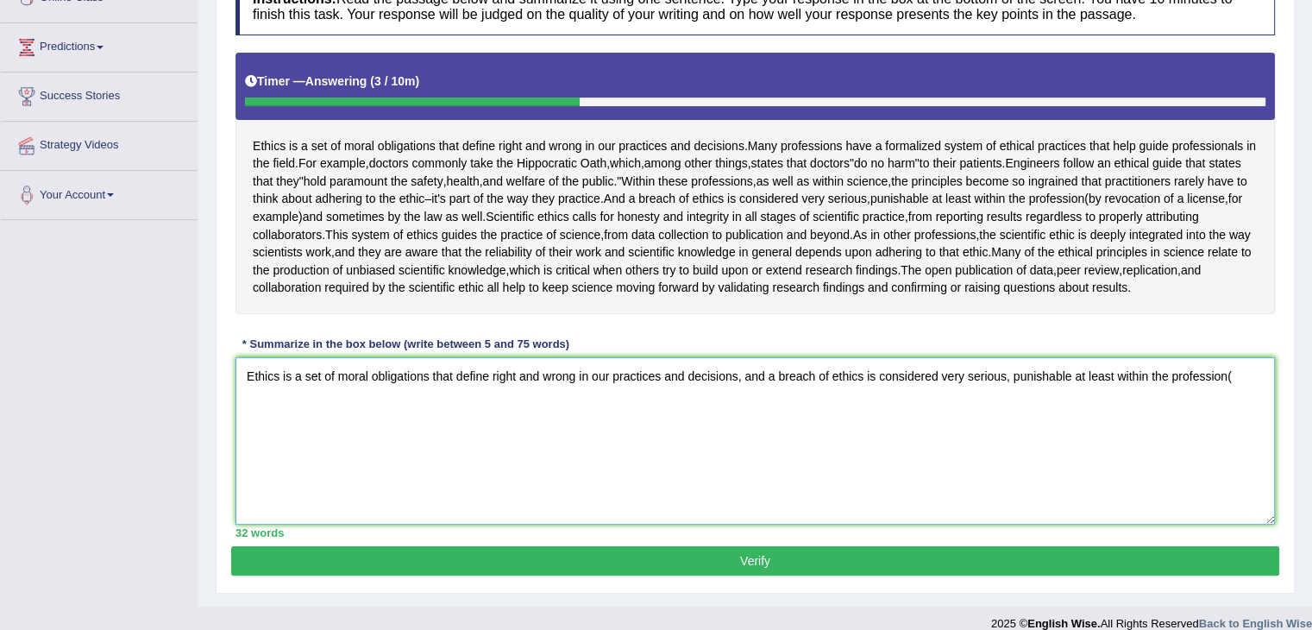
click at [1232, 373] on textarea "Ethics is a set of moral obligations that define right and wrong in our practic…" at bounding box center [754, 440] width 1039 height 167
click at [1226, 375] on textarea "Ethics is a set of moral obligations that define right and wrong in our practic…" at bounding box center [754, 440] width 1039 height 167
click at [1251, 374] on textarea "Ethics is a set of moral obligations that define right and wrong in our practic…" at bounding box center [754, 440] width 1039 height 167
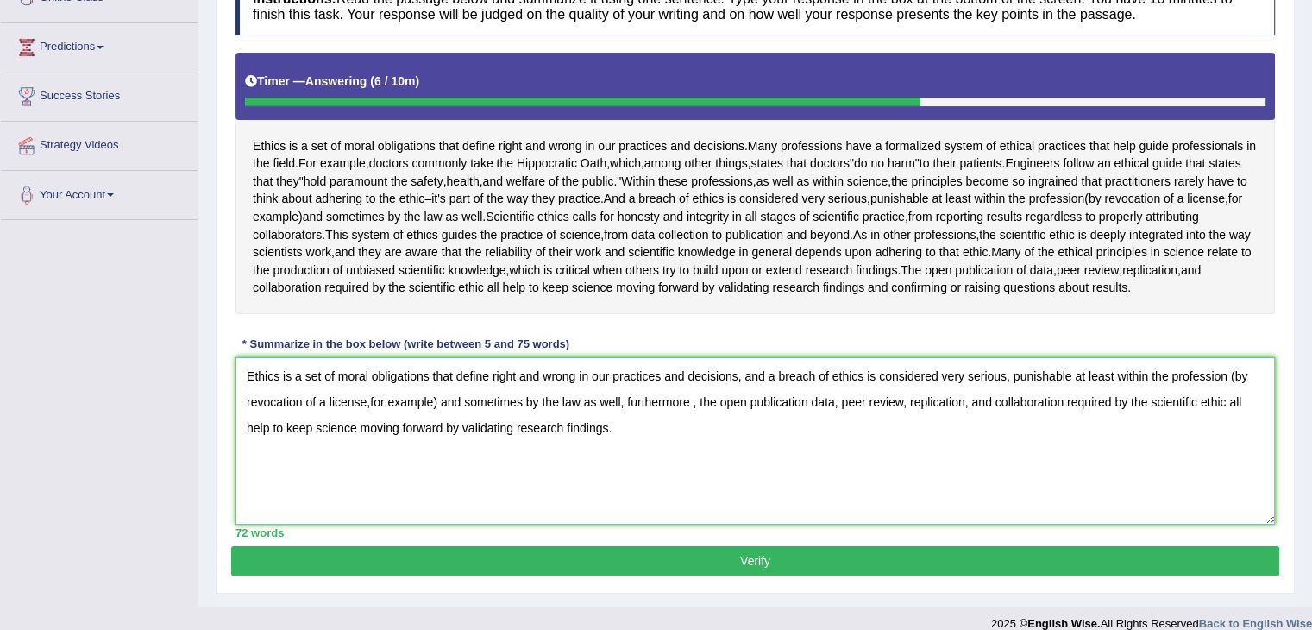
type textarea "Ethics is a set of moral obligations that define right and wrong in our practic…"
click at [639, 562] on button "Verify" at bounding box center [755, 560] width 1048 height 29
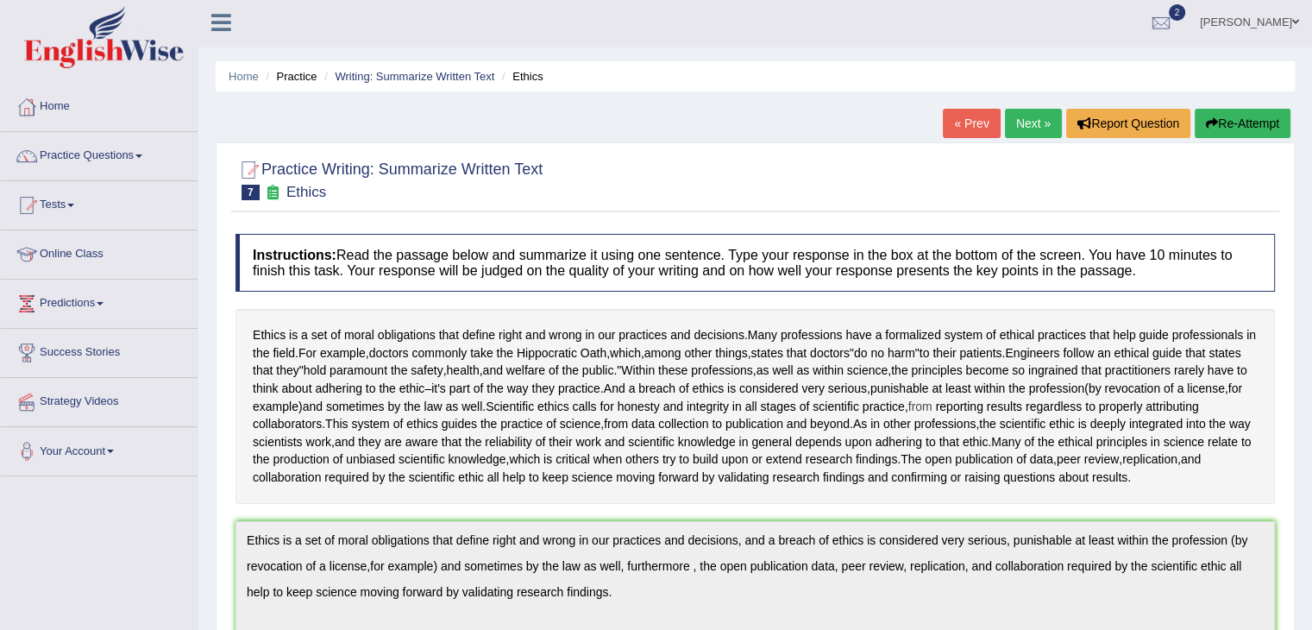
scroll to position [0, 0]
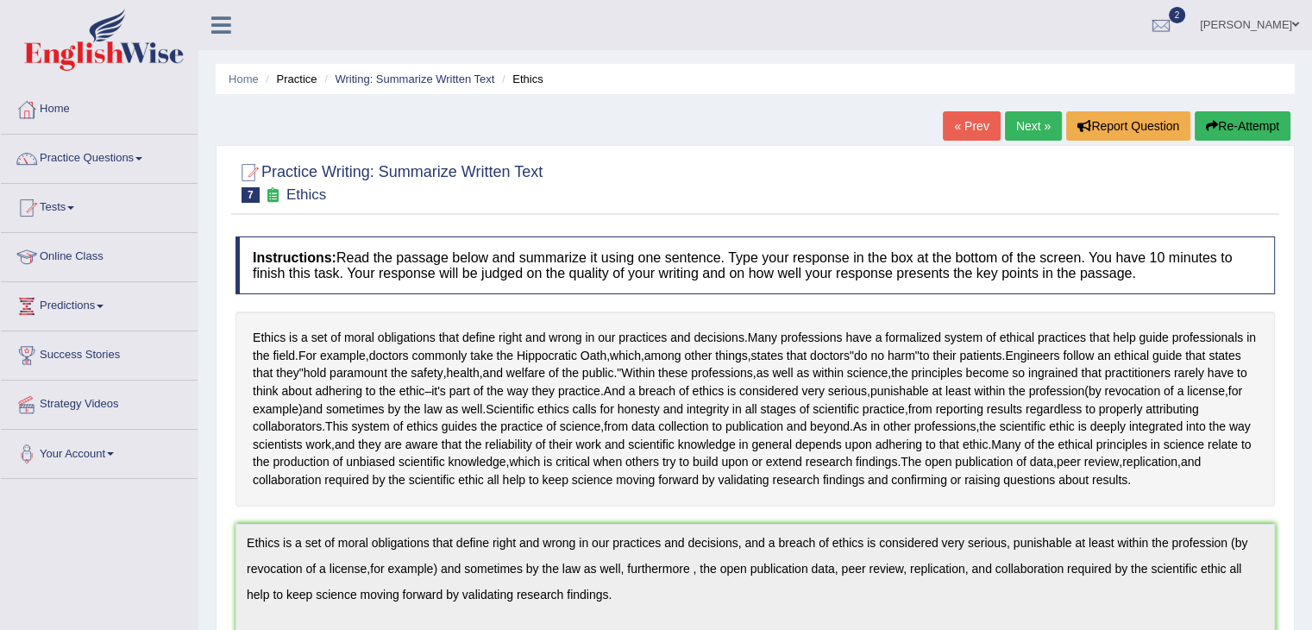
click at [1038, 135] on link "Next »" at bounding box center [1033, 125] width 57 height 29
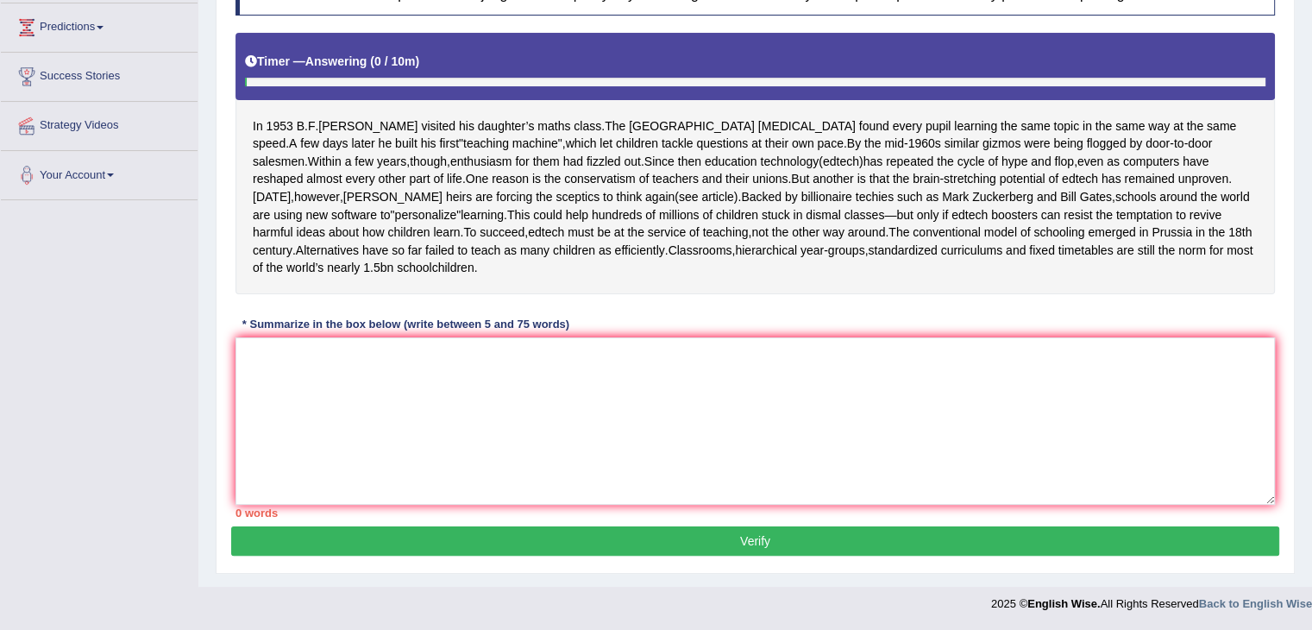
scroll to position [293, 0]
click at [425, 360] on textarea at bounding box center [754, 420] width 1039 height 167
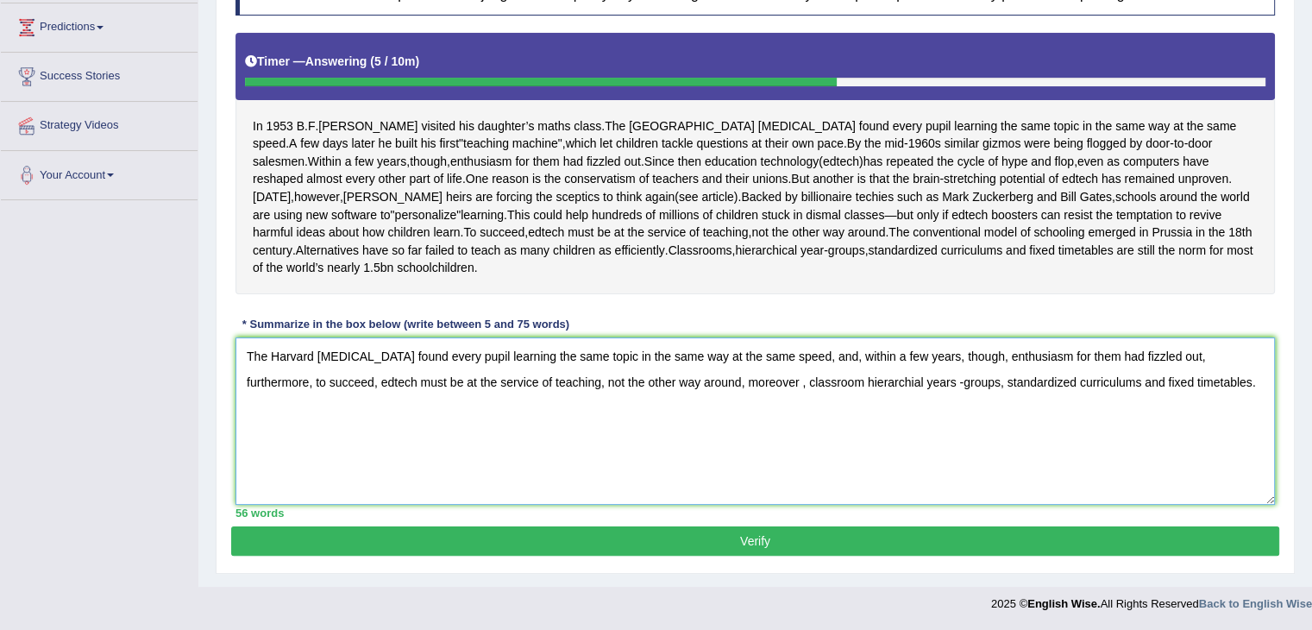
type textarea "The Harvard psychologist found every pupil learning the same topic in the same …"
drag, startPoint x: 436, startPoint y: 546, endPoint x: 441, endPoint y: 537, distance: 9.6
click at [436, 547] on button "Verify" at bounding box center [755, 540] width 1048 height 29
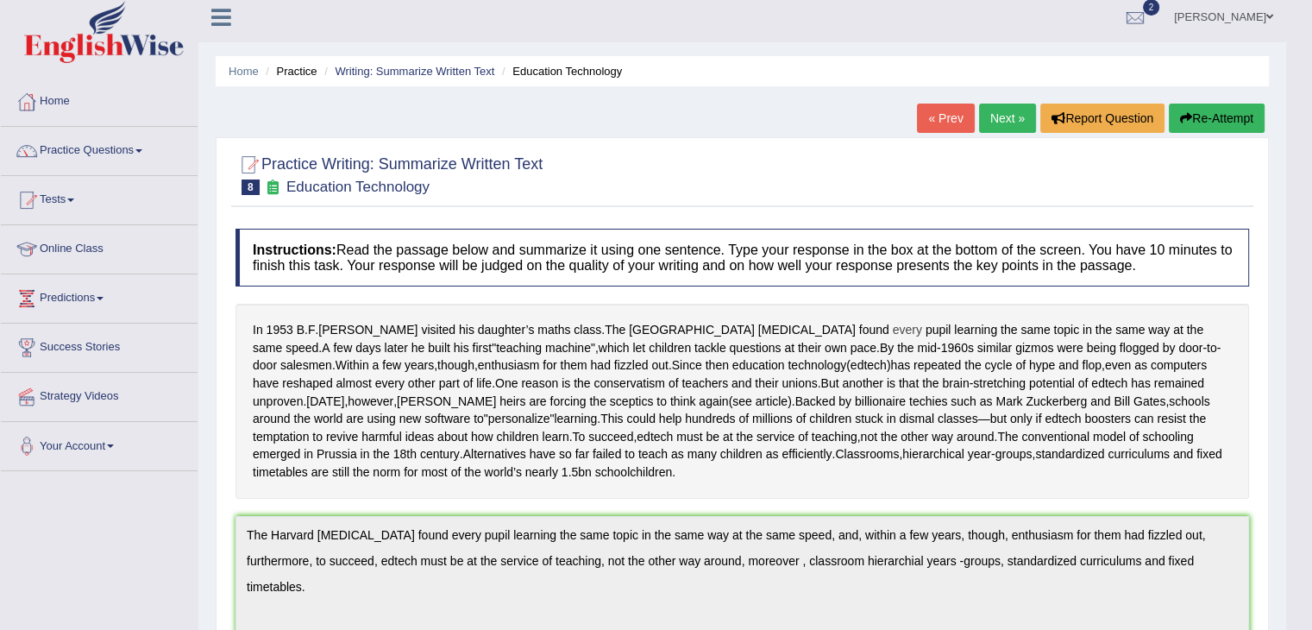
scroll to position [0, 0]
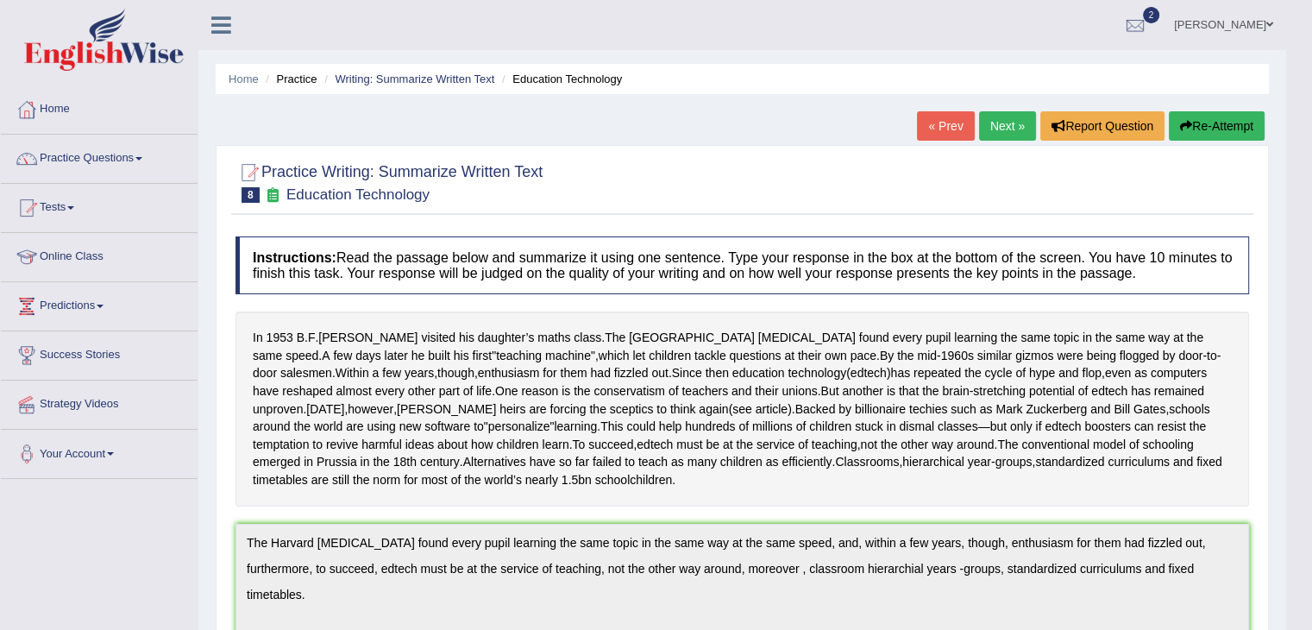
click at [984, 127] on link "Next »" at bounding box center [1007, 125] width 57 height 29
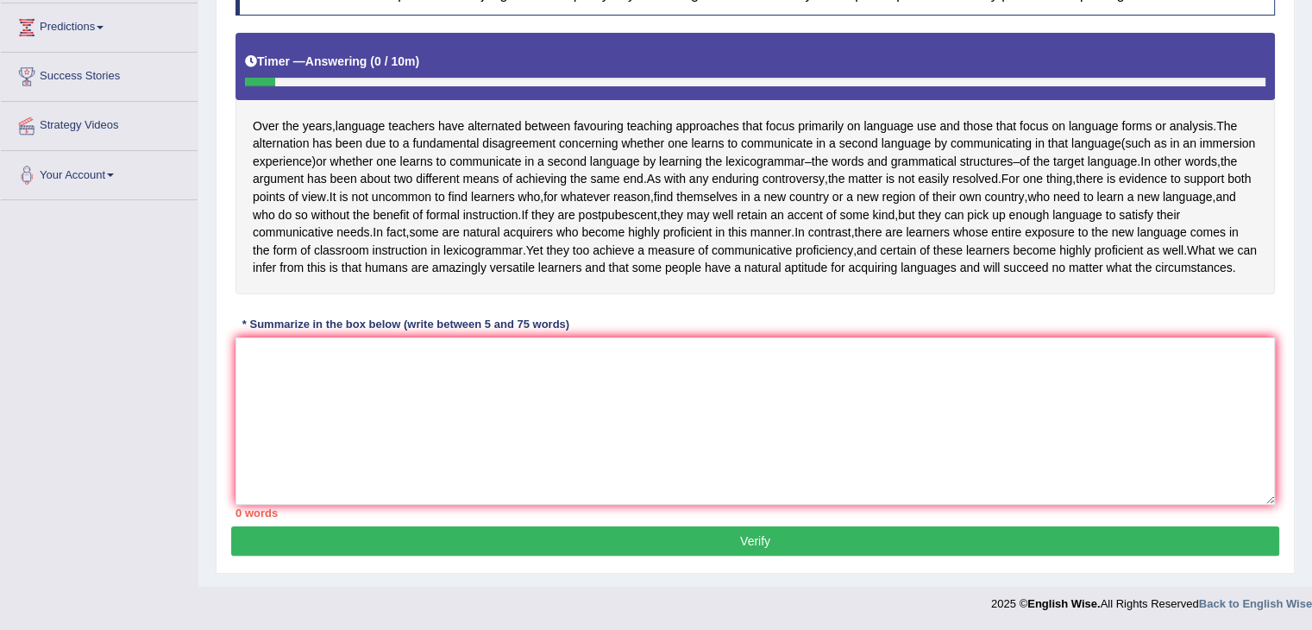
scroll to position [311, 0]
click at [397, 400] on textarea at bounding box center [754, 420] width 1039 height 167
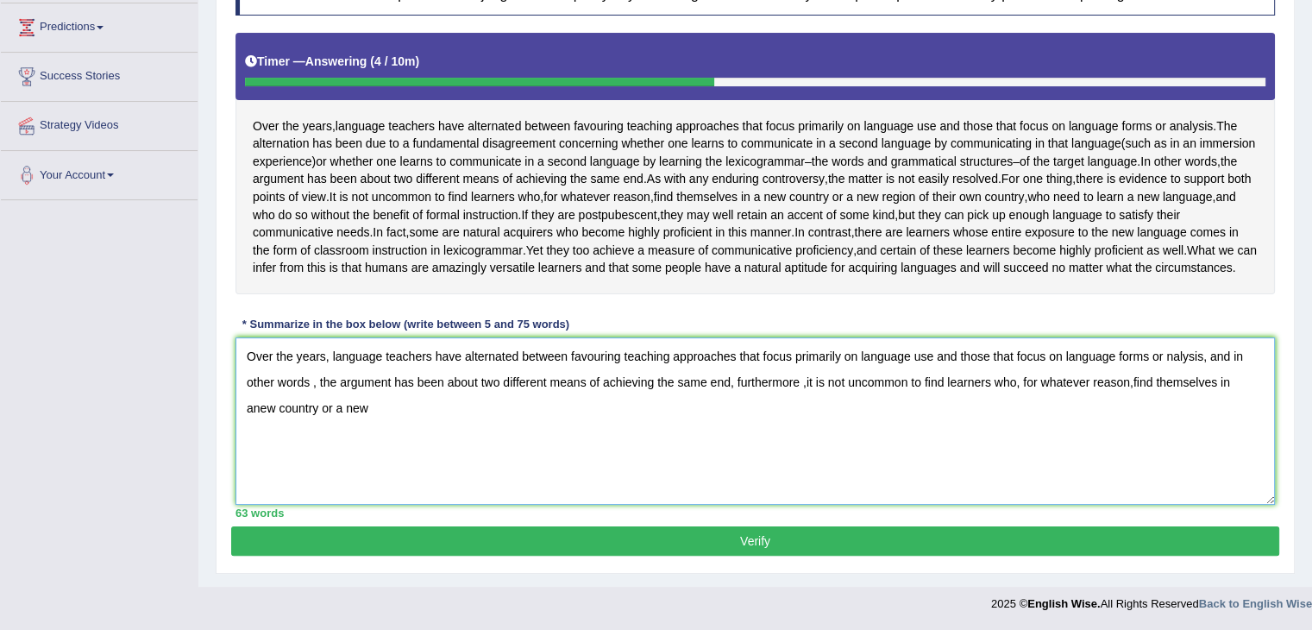
click at [1167, 355] on textarea "Over the years, language teachers have alternated between favouring teaching ap…" at bounding box center [754, 420] width 1039 height 167
click at [1171, 356] on textarea "Over the years, language teachers have alternated between favouring teaching ap…" at bounding box center [754, 420] width 1039 height 167
click at [1170, 355] on textarea "Over the years, language teachers have alternated between favouring teaching ap…" at bounding box center [754, 420] width 1039 height 167
click at [1167, 362] on textarea "Over the years, language teachers have alternated between favouring teaching ap…" at bounding box center [754, 420] width 1039 height 167
click at [376, 406] on textarea "Over the years, language teachers have alternated between favouring teaching ap…" at bounding box center [754, 420] width 1039 height 167
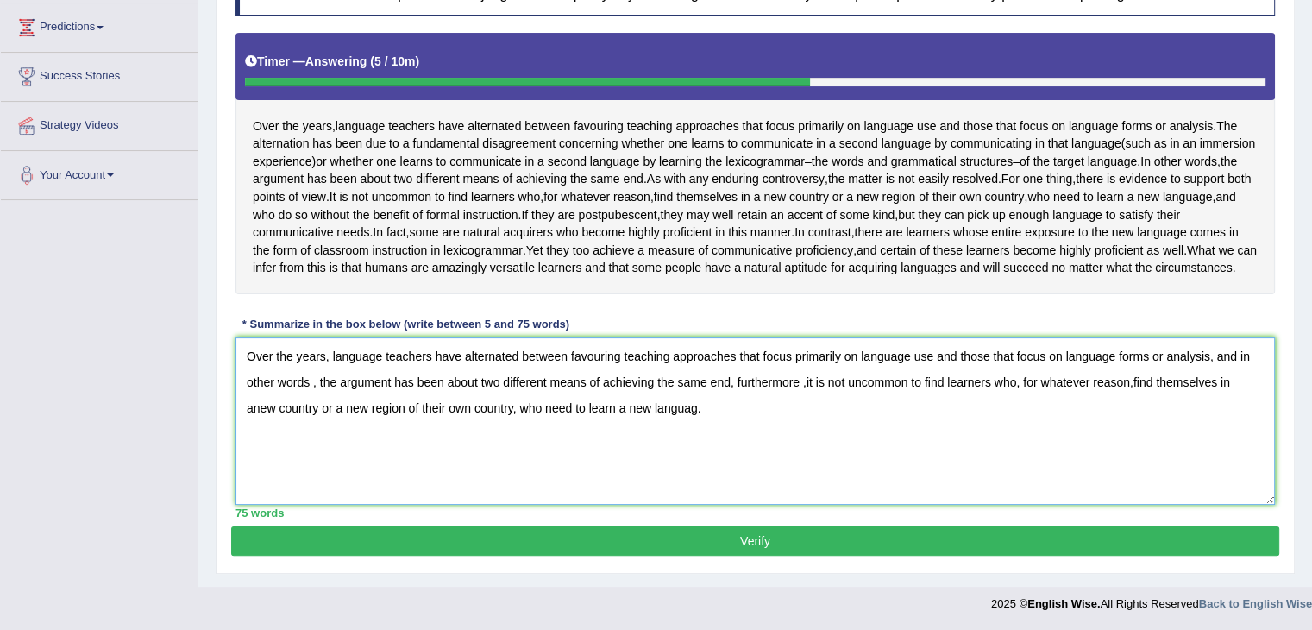
type textarea "Over the years, language teachers have alternated between favouring teaching ap…"
click at [593, 548] on button "Verify" at bounding box center [755, 540] width 1048 height 29
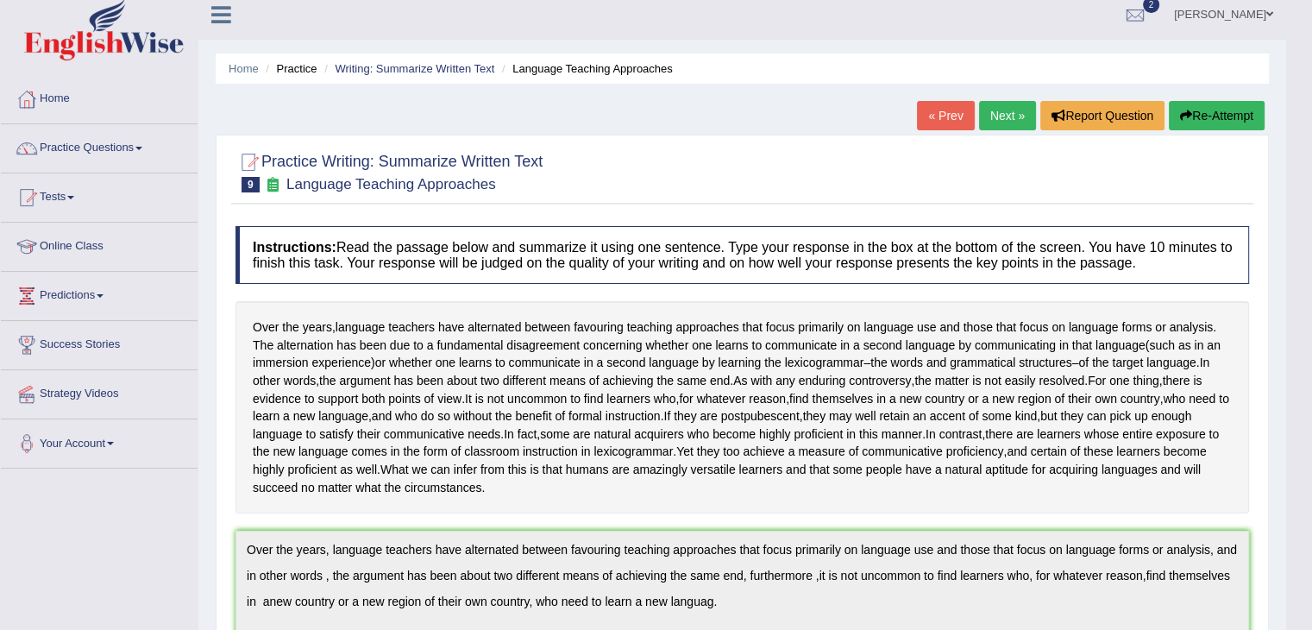
scroll to position [0, 0]
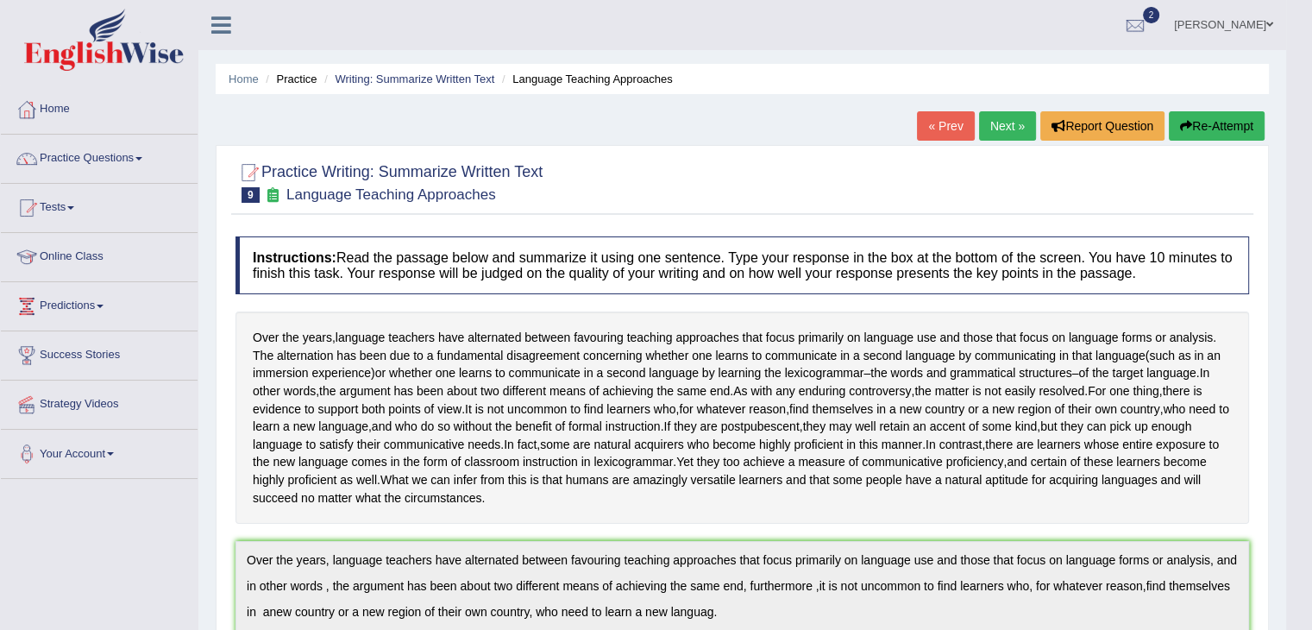
click at [994, 126] on link "Next »" at bounding box center [1007, 125] width 57 height 29
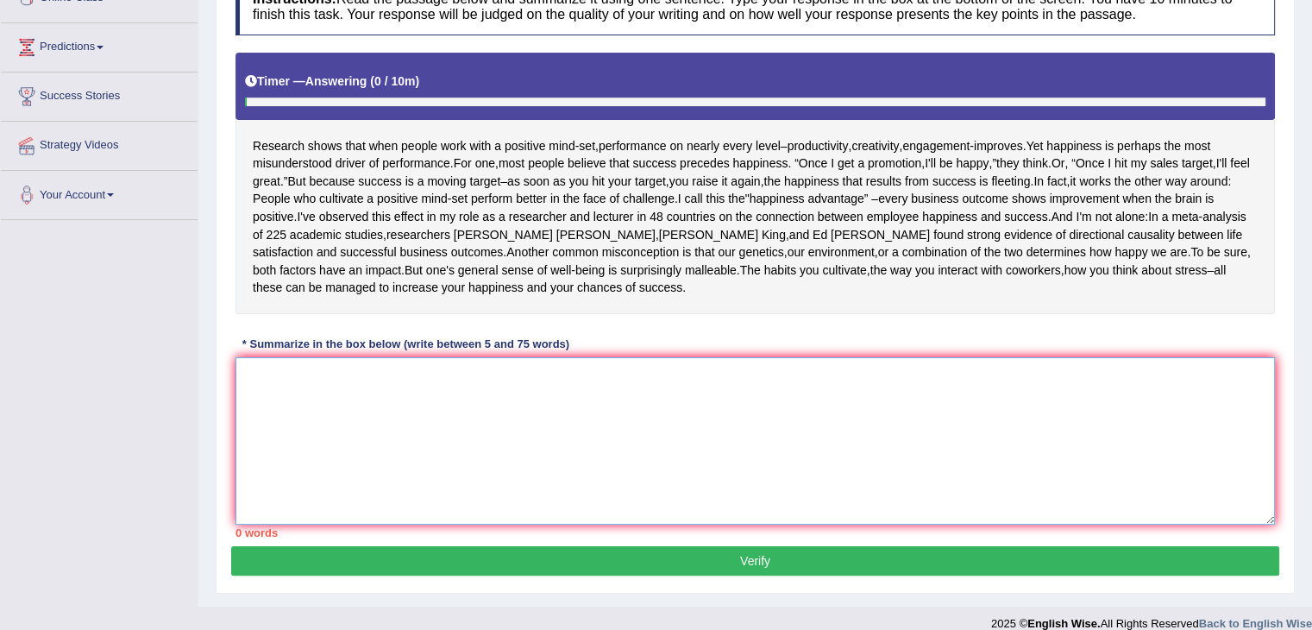
click at [302, 361] on textarea at bounding box center [754, 440] width 1039 height 167
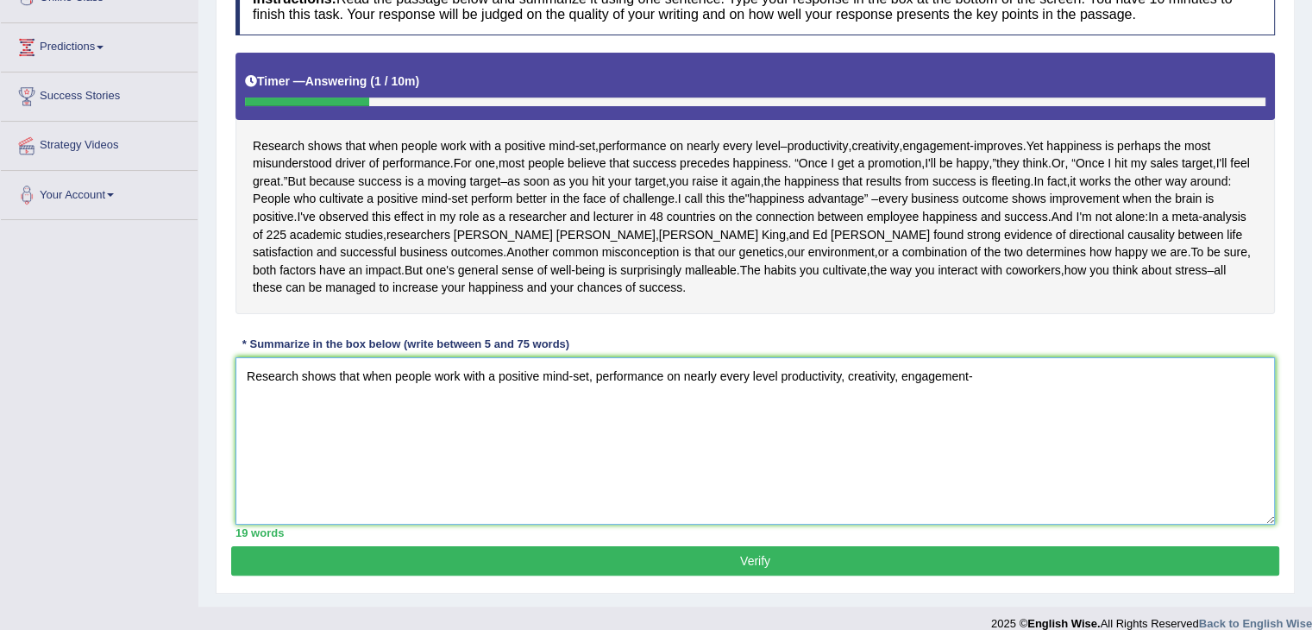
click at [970, 373] on textarea "Research shows that when people work with a positive mind-set, performance on n…" at bounding box center [754, 440] width 1039 height 167
click at [973, 378] on textarea "Research shows that when people work with a positive mind-set, performance on n…" at bounding box center [754, 440] width 1039 height 167
click at [970, 373] on textarea "Research shows that when people work with a positive mind-set, performance on n…" at bounding box center [754, 440] width 1039 height 167
click at [990, 373] on textarea "Research shows that when people work with a positive mind-set, performance on n…" at bounding box center [754, 440] width 1039 height 167
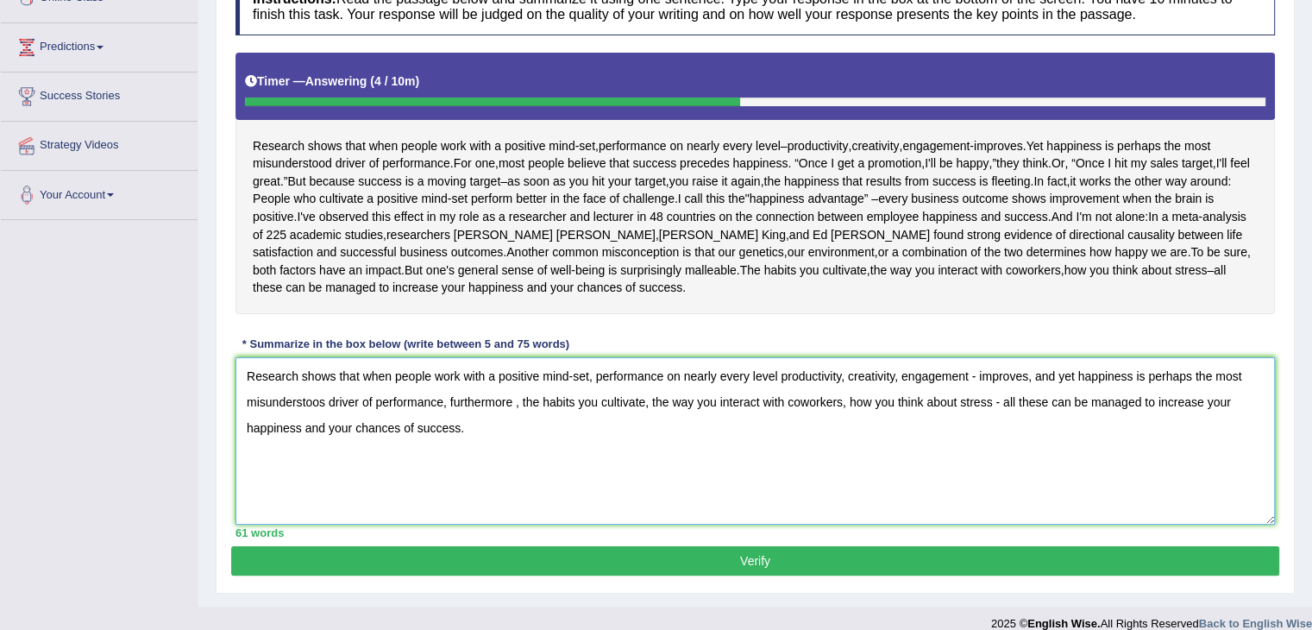
type textarea "Research shows that when people work with a positive mind-set, performance on n…"
click at [827, 553] on button "Verify" at bounding box center [755, 560] width 1048 height 29
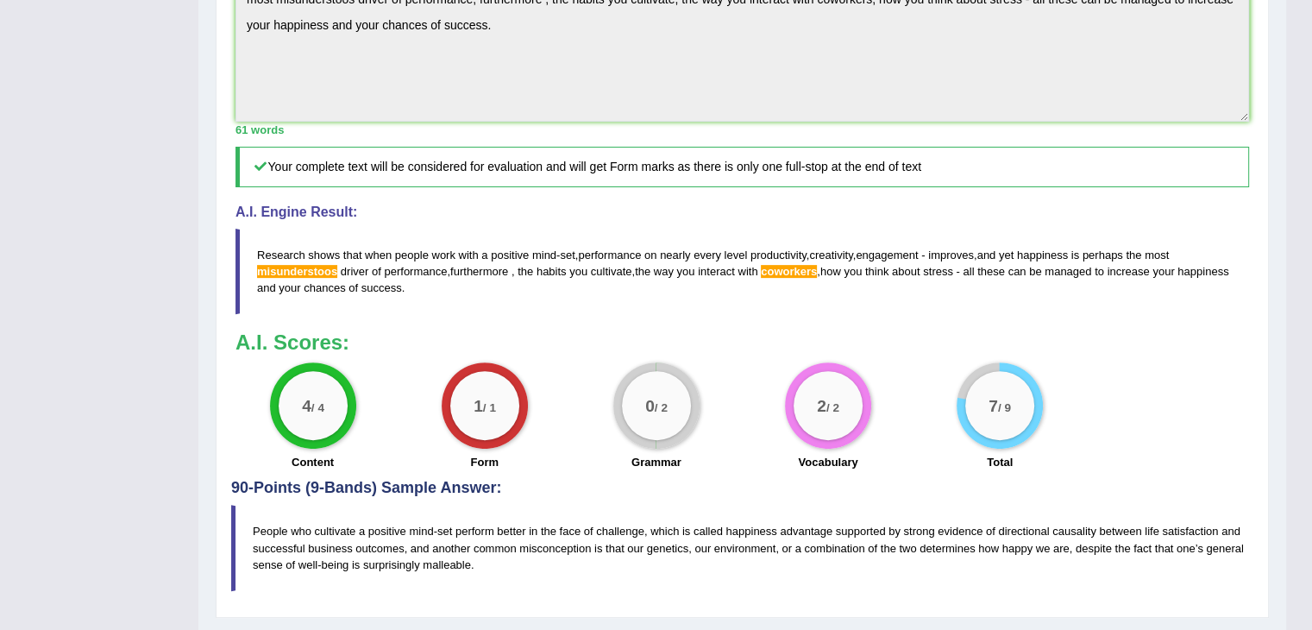
scroll to position [611, 0]
